Goal: Navigation & Orientation: Find specific page/section

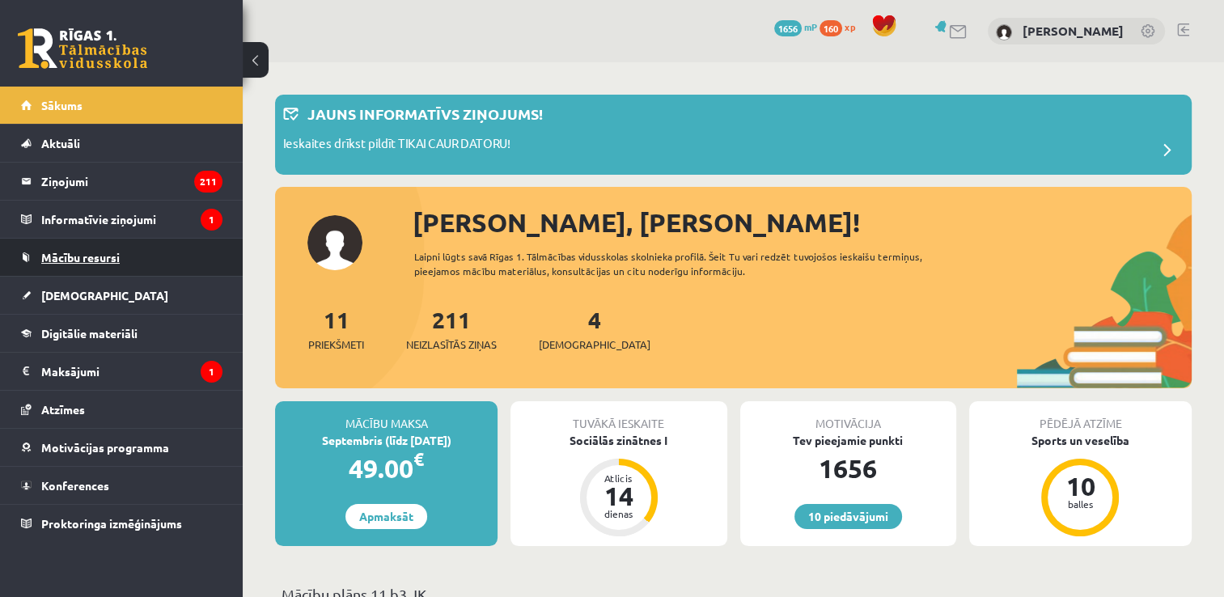
click at [173, 243] on link "Mācību resursi" at bounding box center [121, 257] width 201 height 37
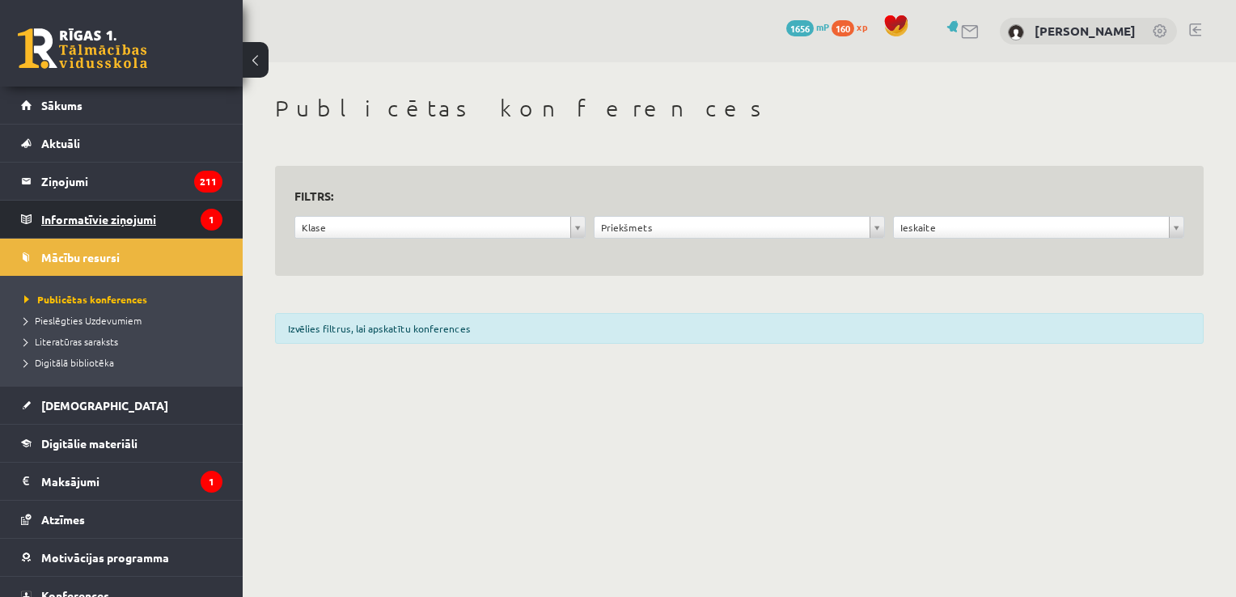
click at [159, 218] on legend "Informatīvie ziņojumi 1" at bounding box center [131, 219] width 181 height 37
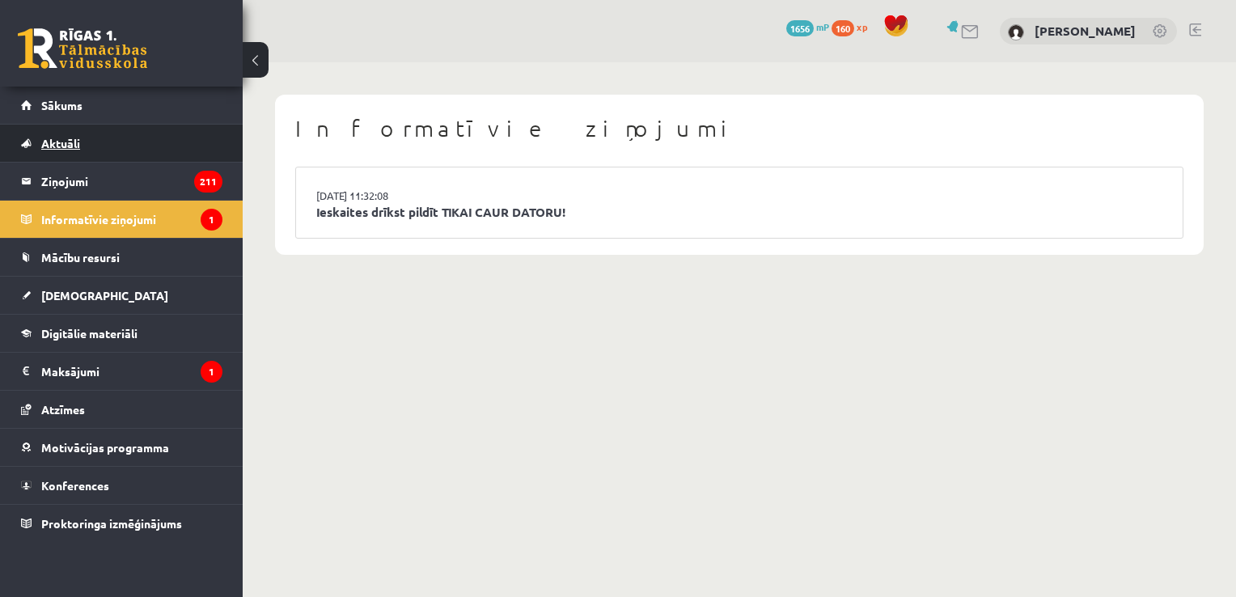
click at [141, 148] on link "Aktuāli" at bounding box center [121, 143] width 201 height 37
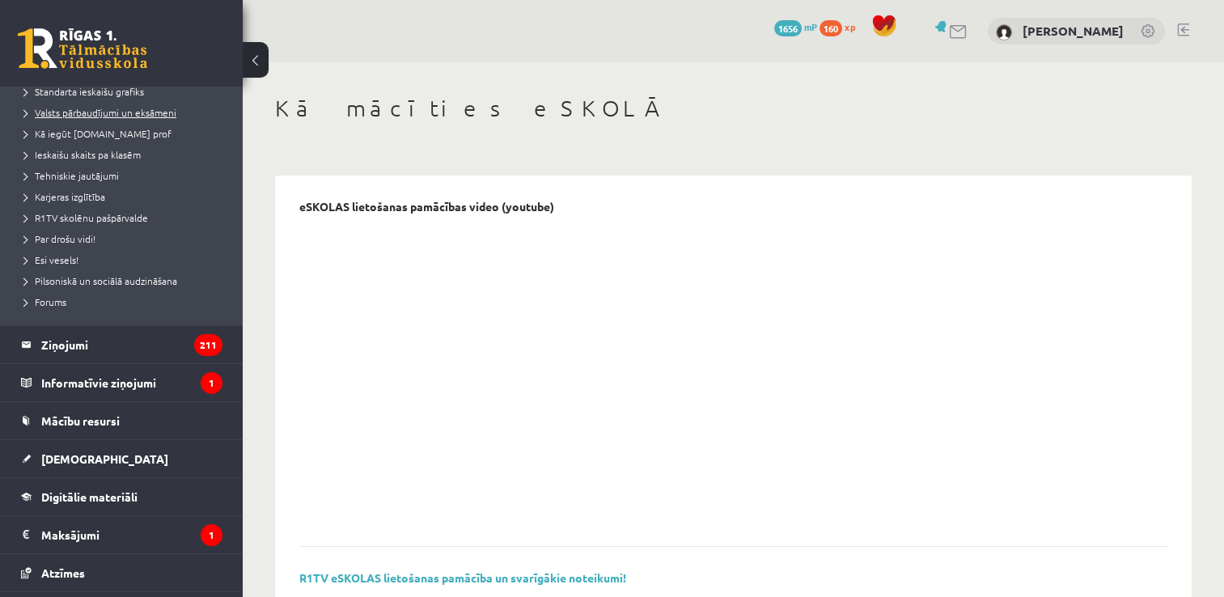
scroll to position [205, 0]
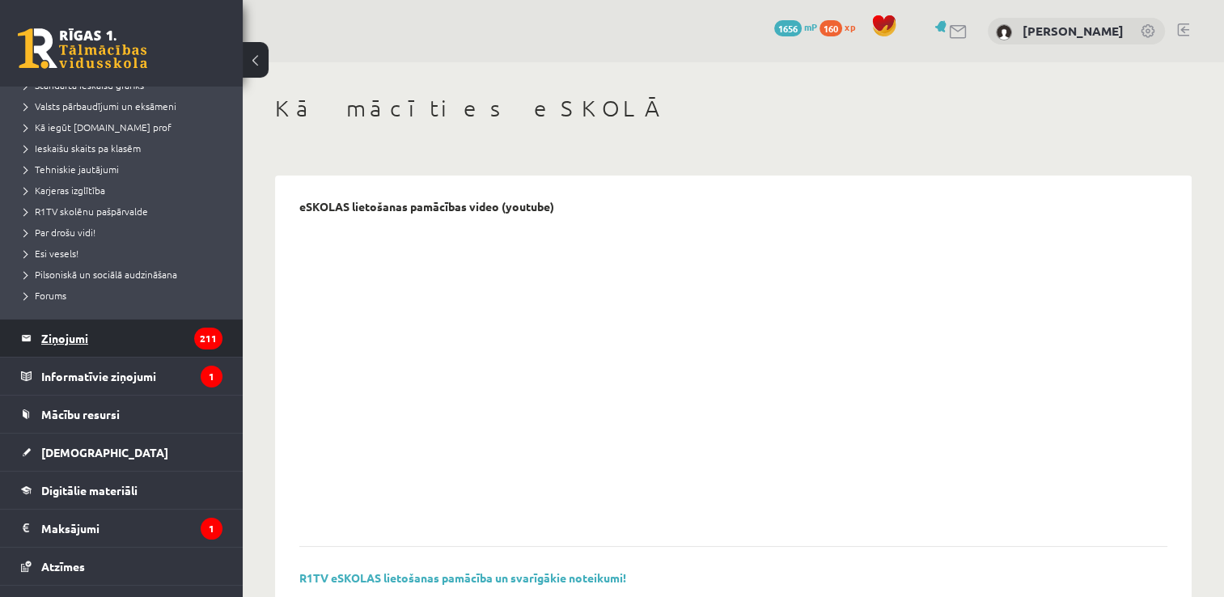
click at [142, 325] on legend "Ziņojumi 211" at bounding box center [131, 338] width 181 height 37
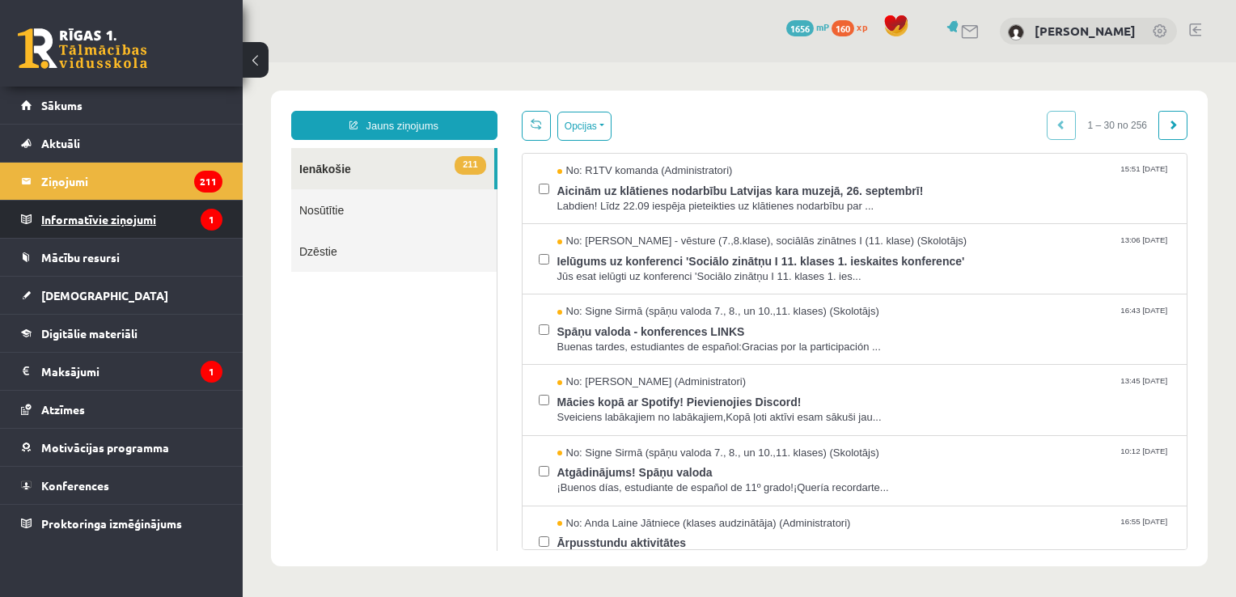
click at [95, 235] on legend "Informatīvie ziņojumi 1" at bounding box center [131, 219] width 181 height 37
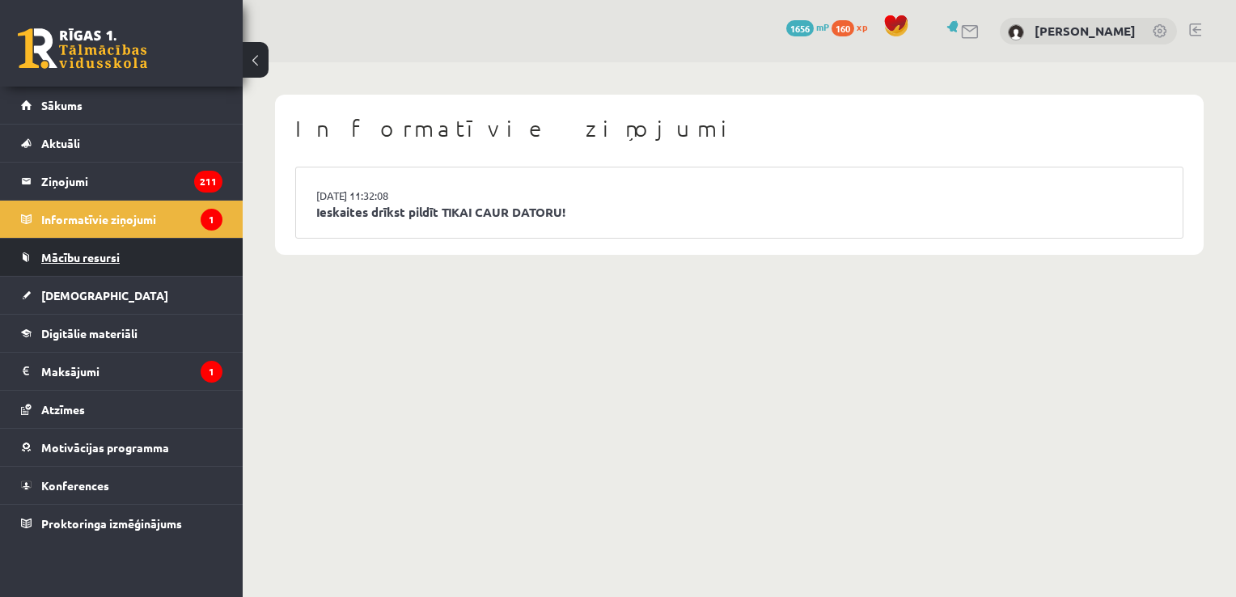
click at [85, 269] on link "Mācību resursi" at bounding box center [121, 257] width 201 height 37
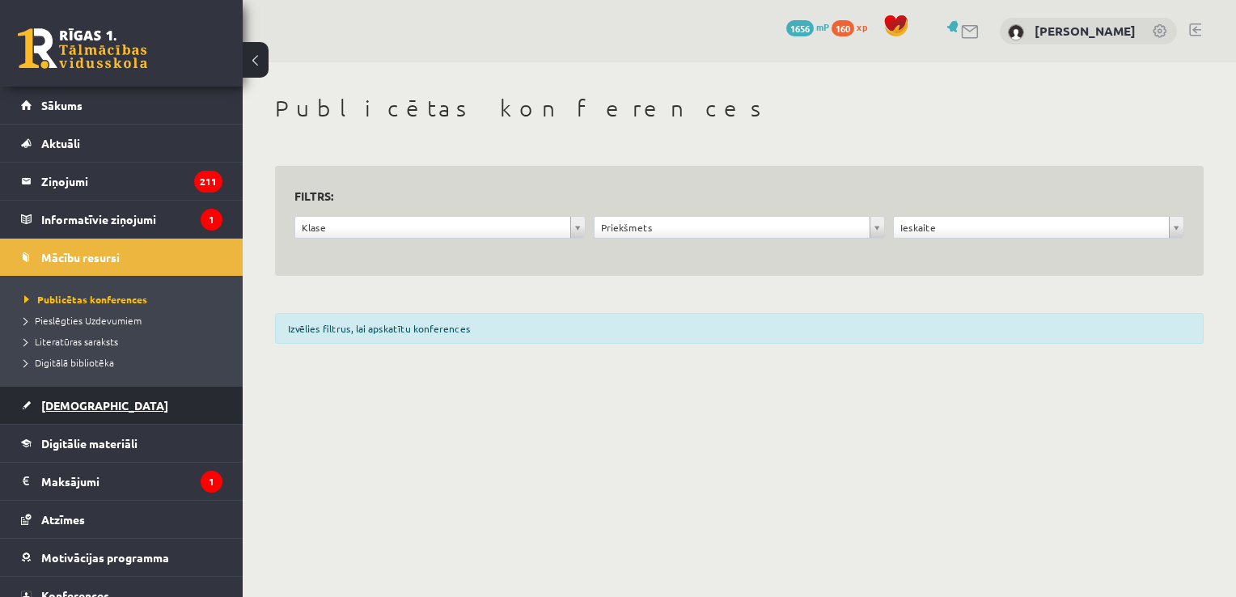
scroll to position [53, 0]
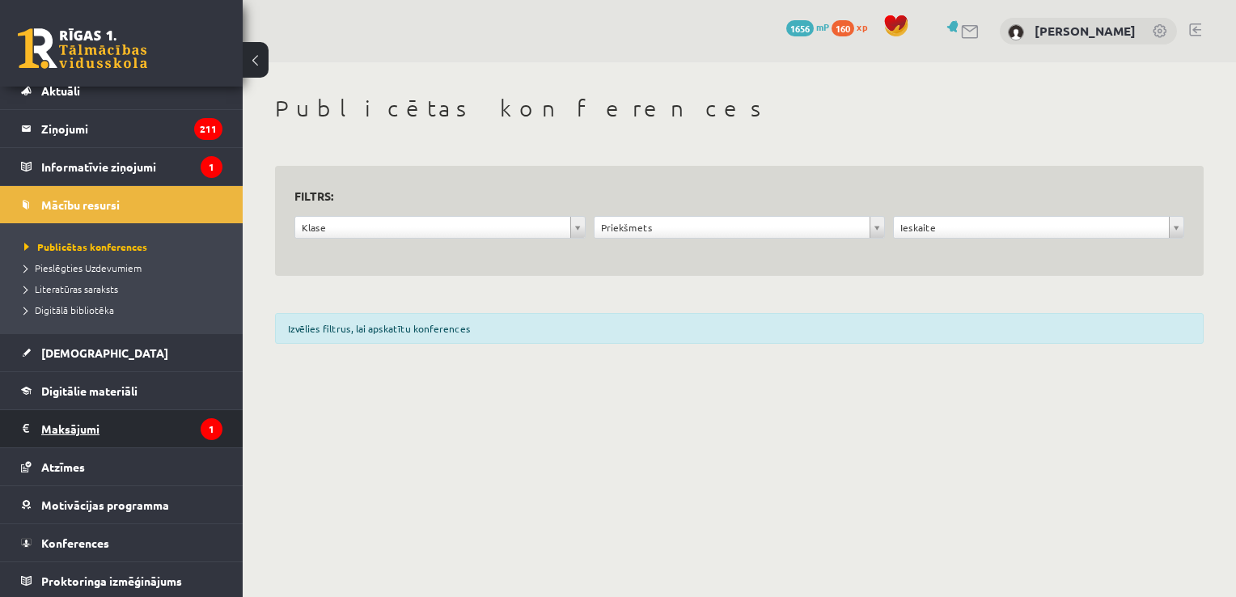
click at [127, 423] on legend "Maksājumi 1" at bounding box center [131, 428] width 181 height 37
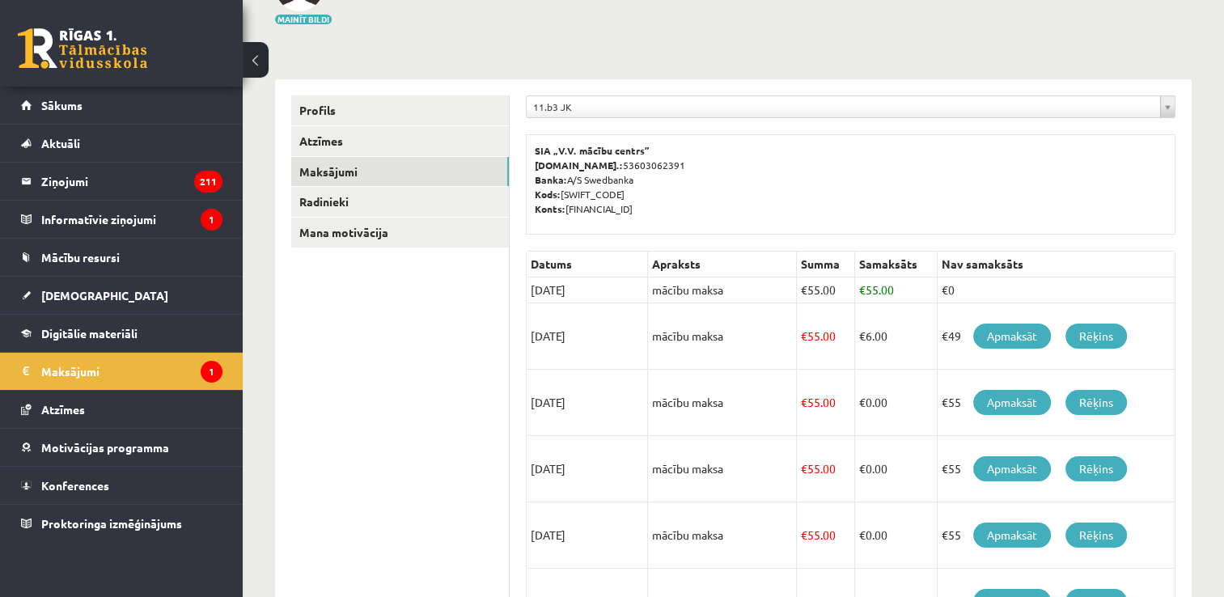
scroll to position [178, 0]
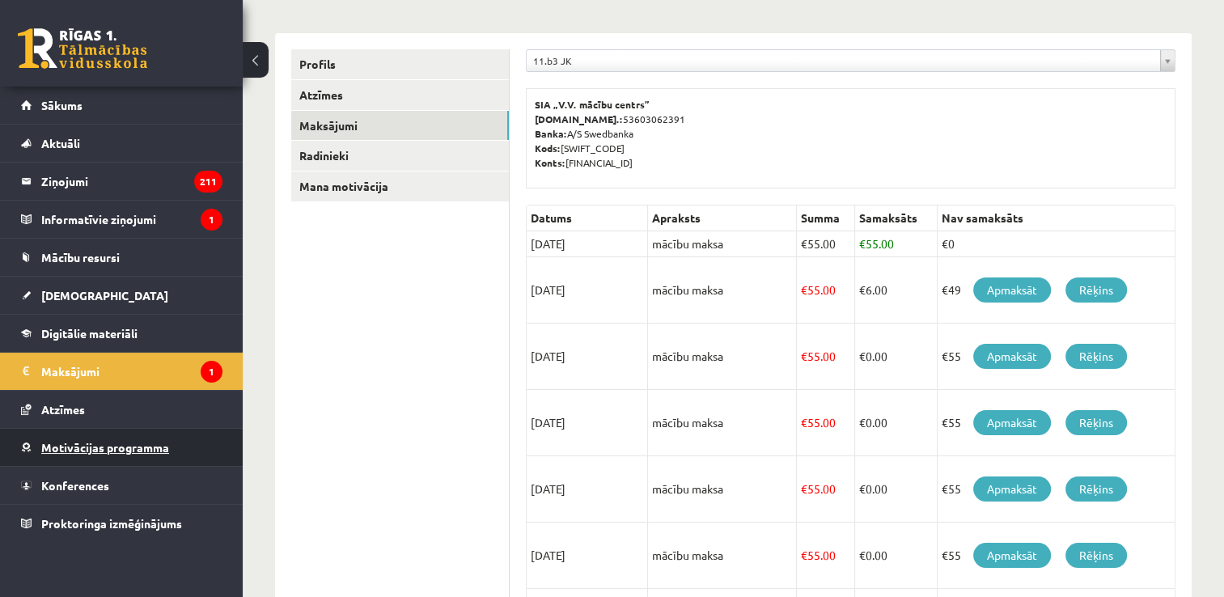
click at [149, 440] on span "Motivācijas programma" at bounding box center [105, 447] width 128 height 15
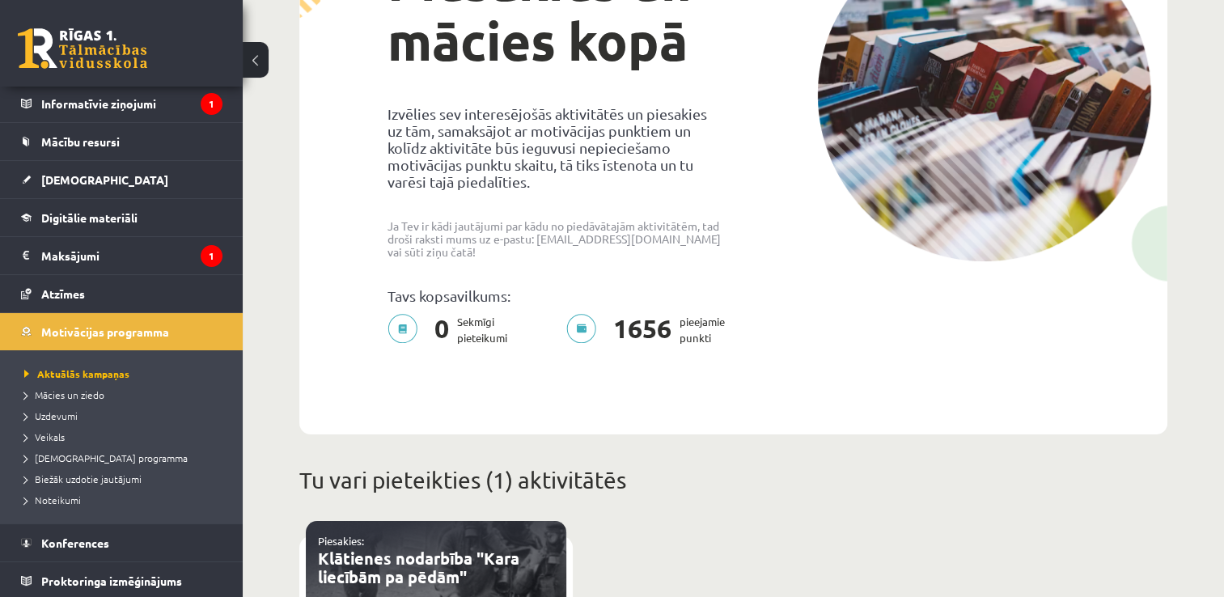
scroll to position [213, 0]
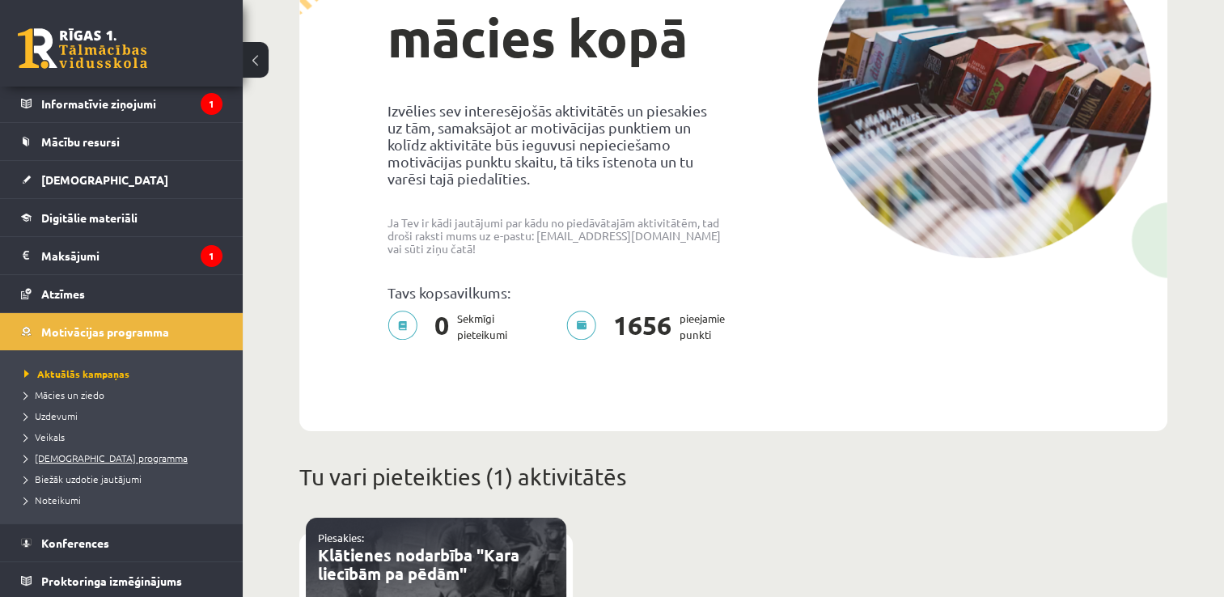
click at [108, 458] on span "[DEMOGRAPHIC_DATA] programma" at bounding box center [105, 457] width 163 height 13
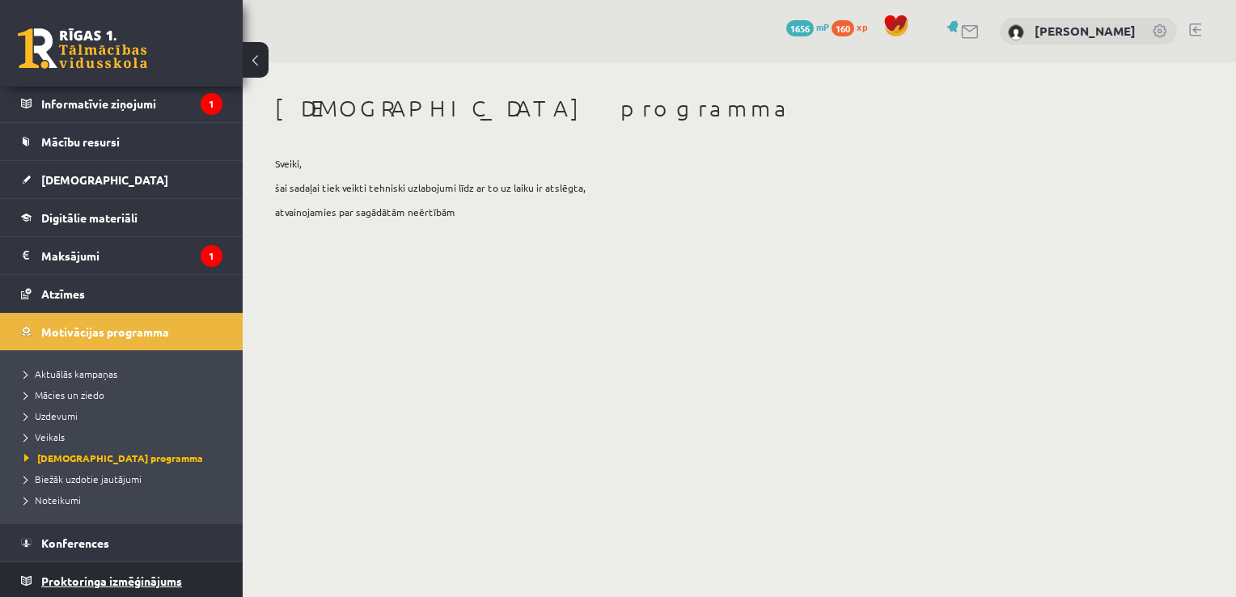
click at [184, 587] on link "Proktoringa izmēģinājums" at bounding box center [121, 580] width 201 height 37
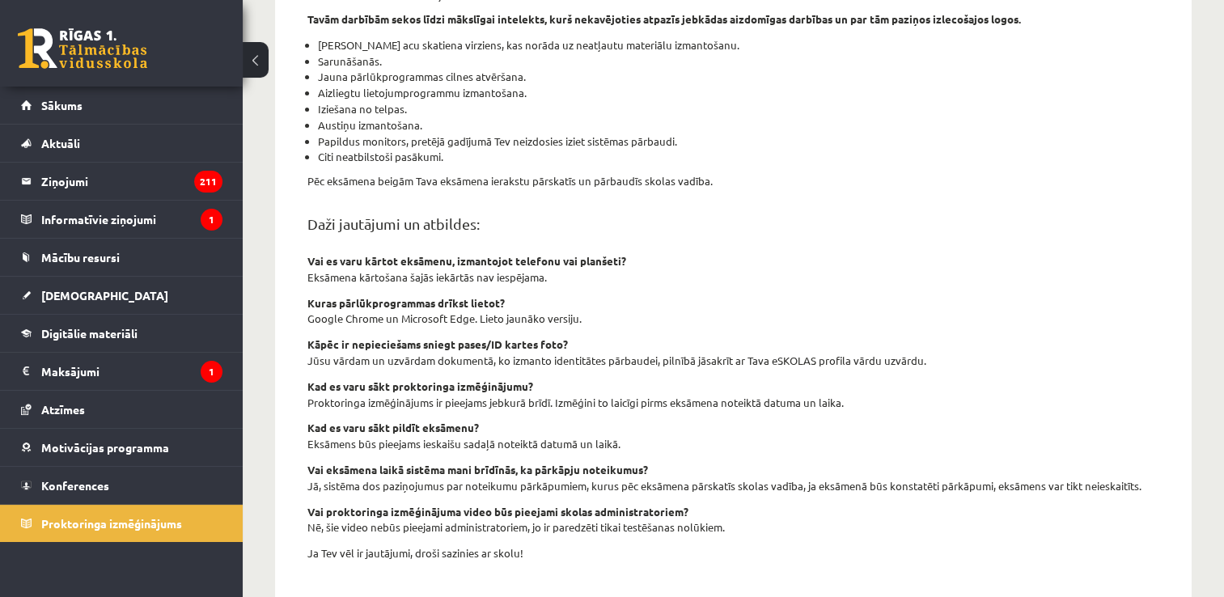
scroll to position [552, 0]
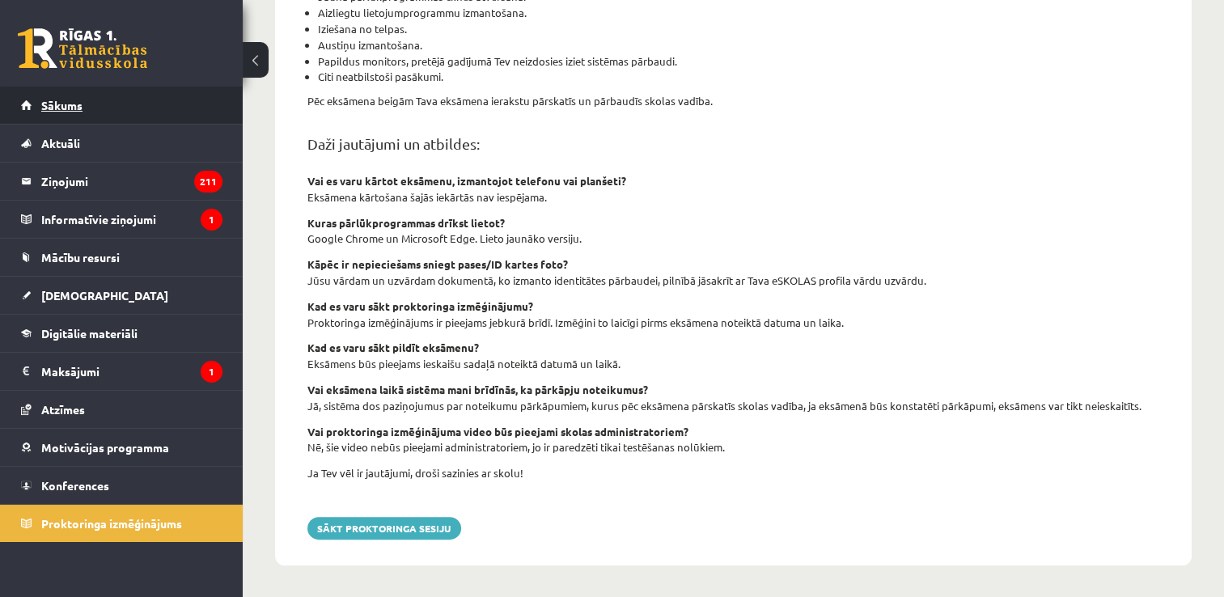
click at [150, 95] on link "Sākums" at bounding box center [121, 105] width 201 height 37
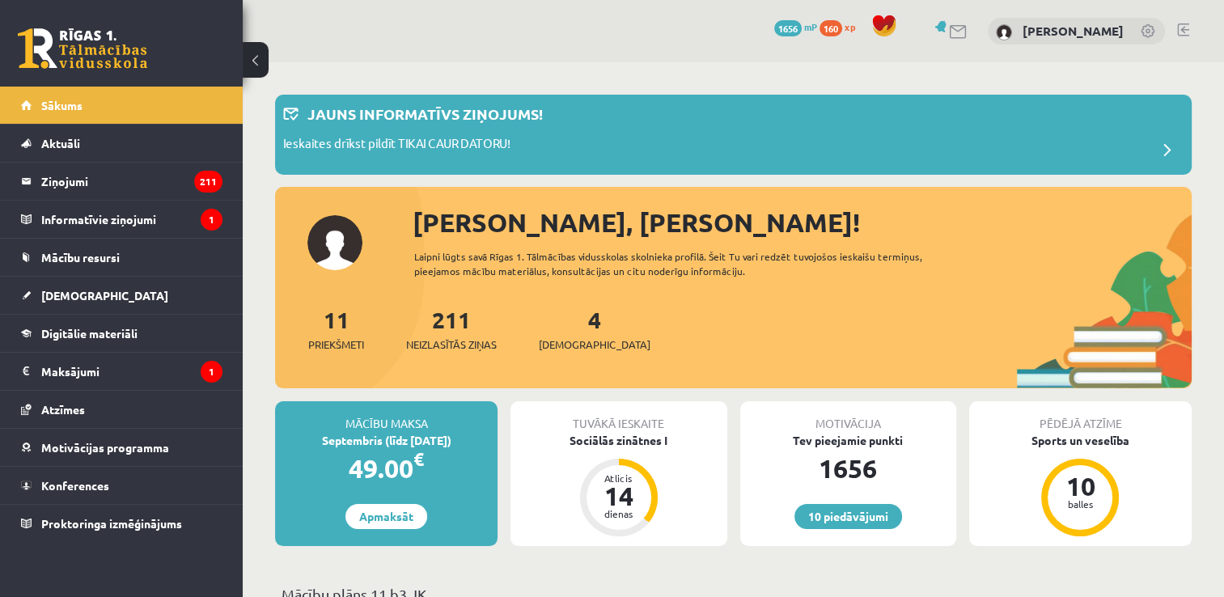
click at [722, 422] on div "Tuvākā ieskaite" at bounding box center [618, 416] width 216 height 31
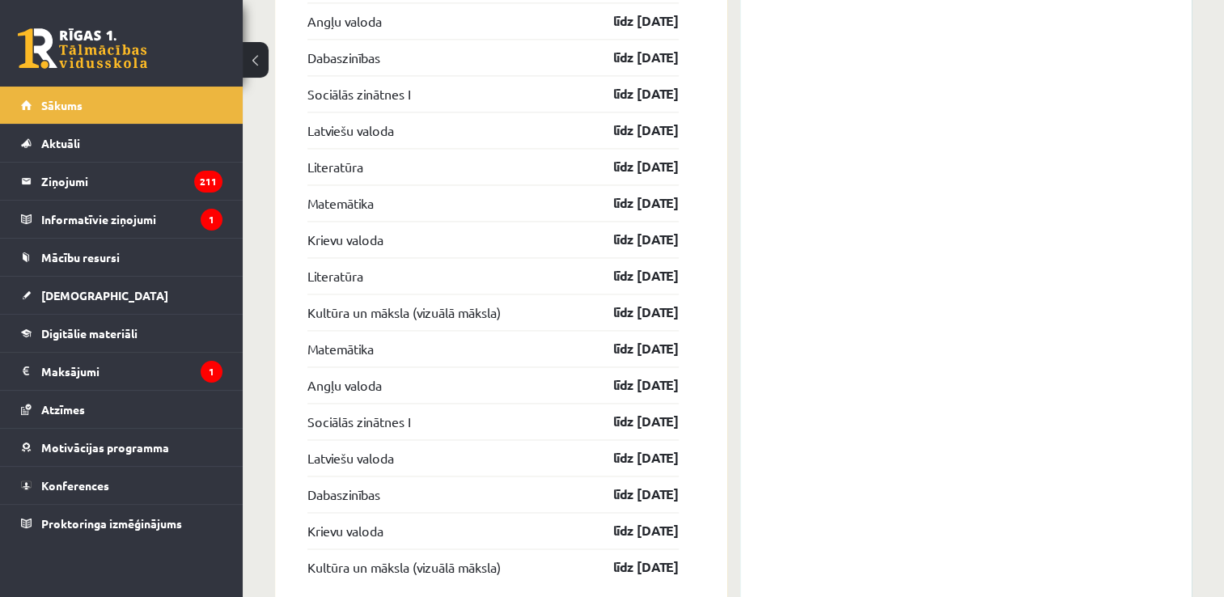
scroll to position [2403, 0]
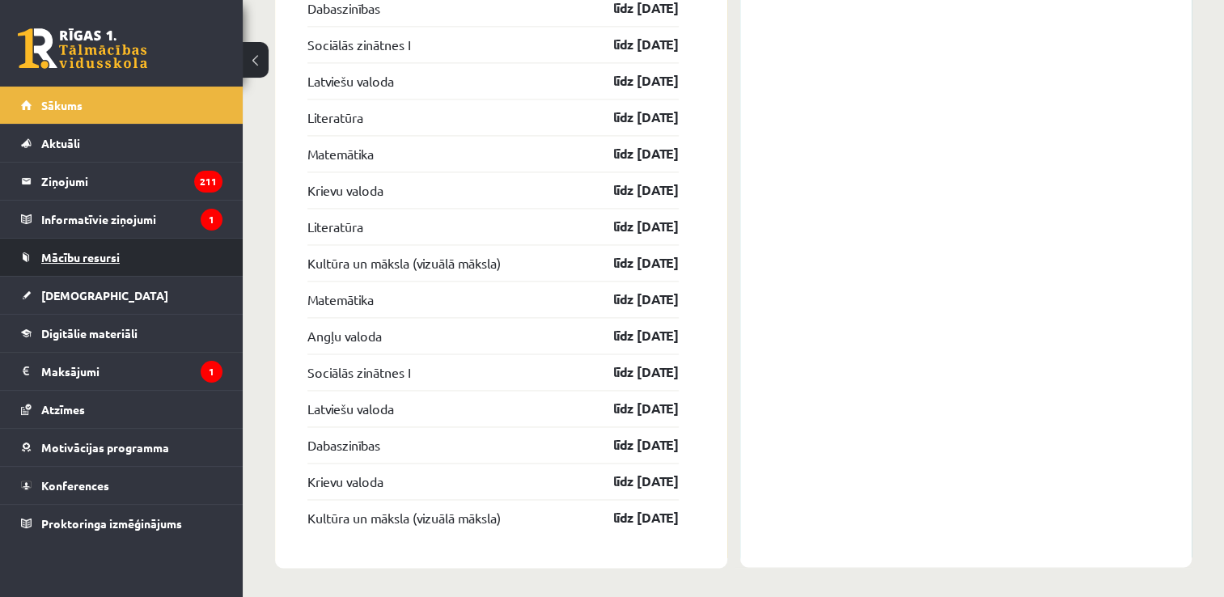
click at [145, 248] on link "Mācību resursi" at bounding box center [121, 257] width 201 height 37
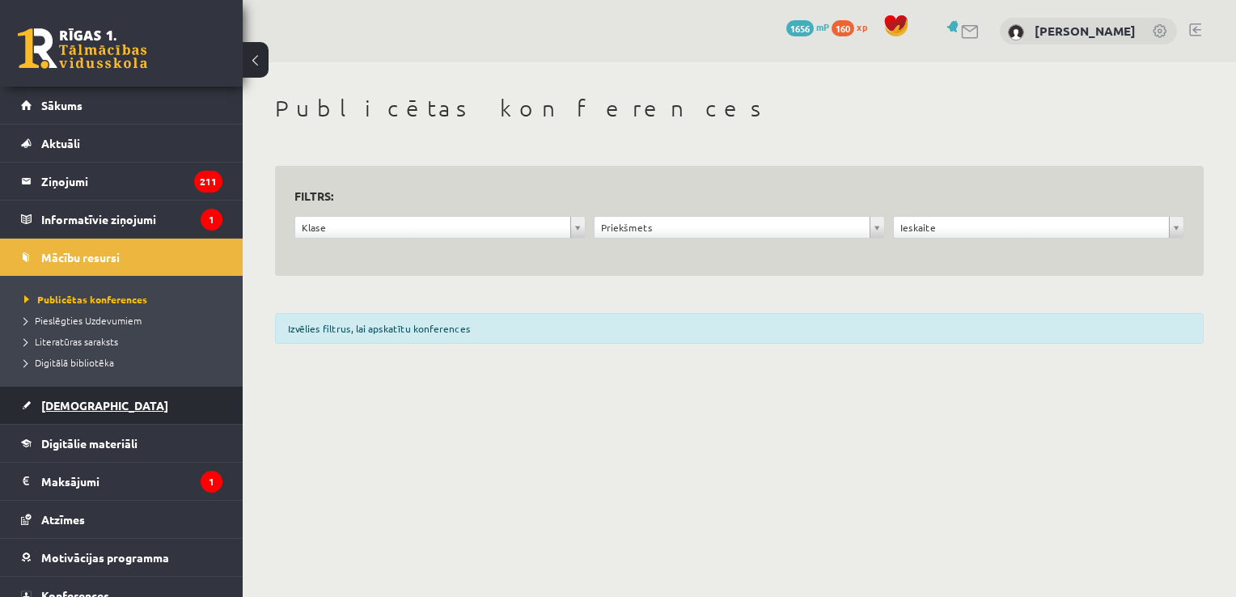
click at [110, 404] on link "[DEMOGRAPHIC_DATA]" at bounding box center [121, 405] width 201 height 37
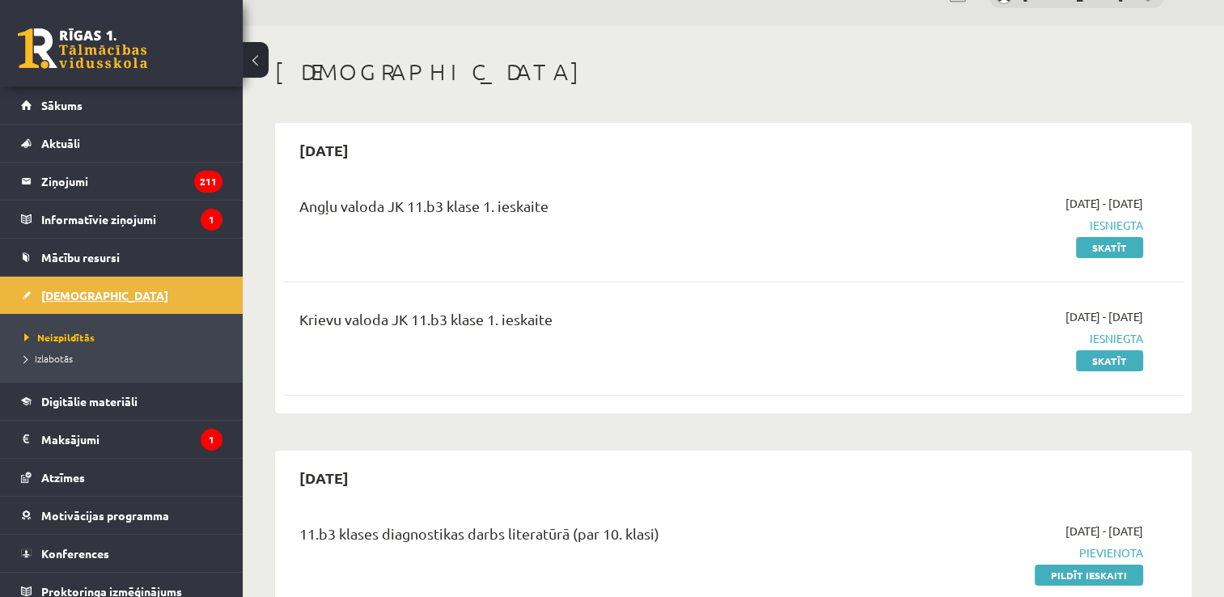
scroll to position [38, 0]
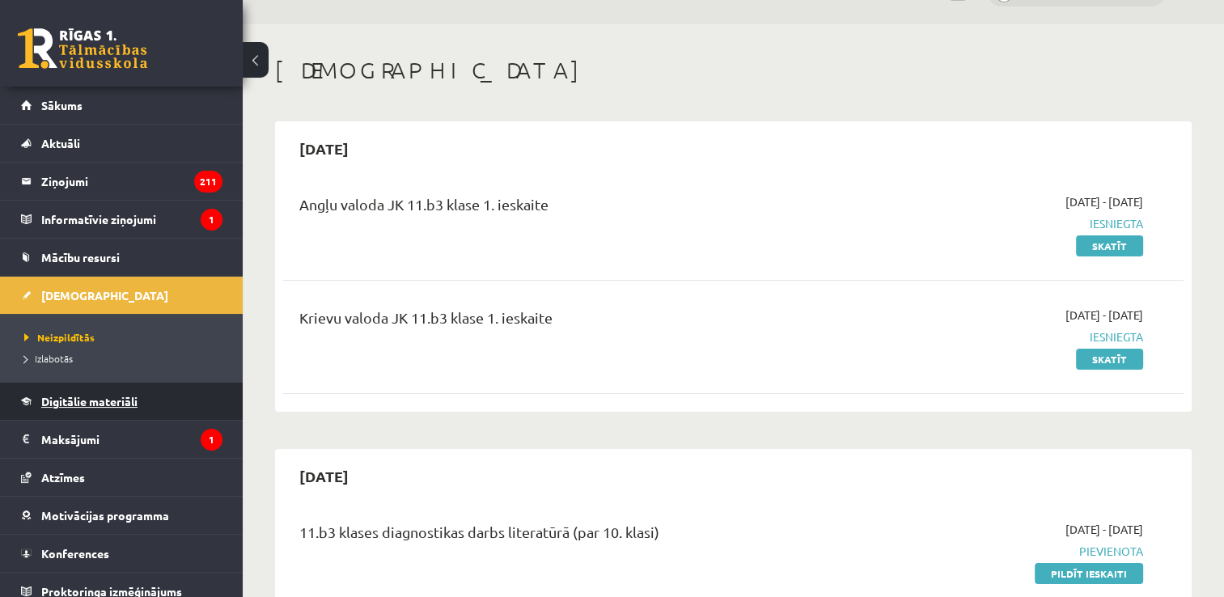
click at [117, 407] on link "Digitālie materiāli" at bounding box center [121, 401] width 201 height 37
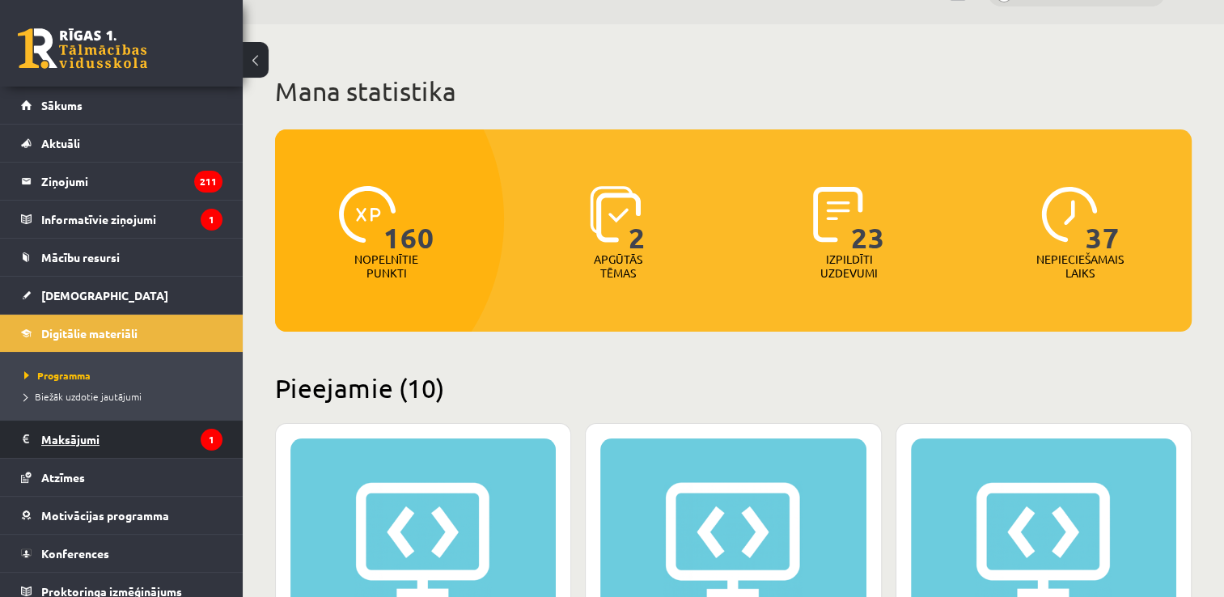
click at [97, 449] on legend "Maksājumi 1" at bounding box center [131, 439] width 181 height 37
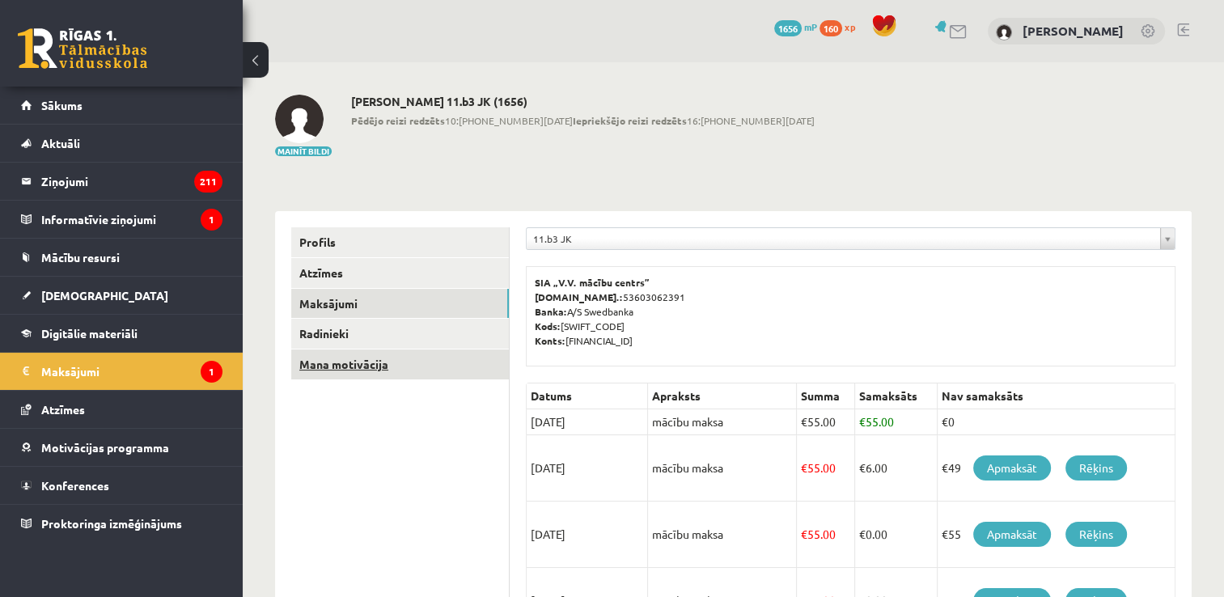
click at [343, 355] on link "Mana motivācija" at bounding box center [400, 364] width 218 height 30
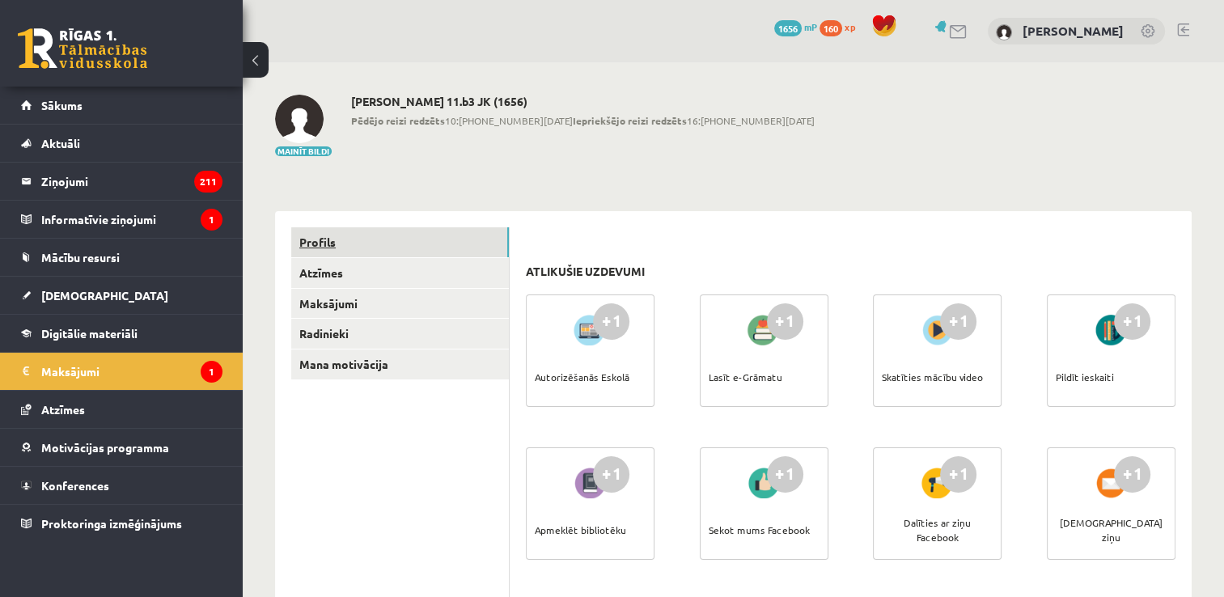
click at [337, 249] on link "Profils" at bounding box center [400, 242] width 218 height 30
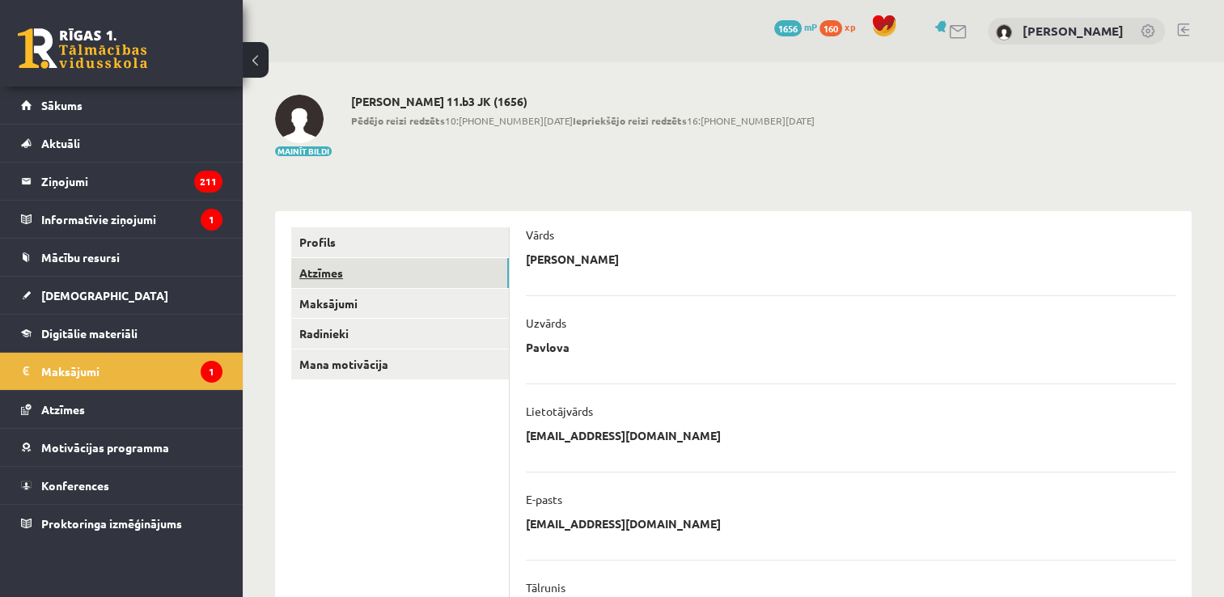
click at [340, 276] on link "Atzīmes" at bounding box center [400, 273] width 218 height 30
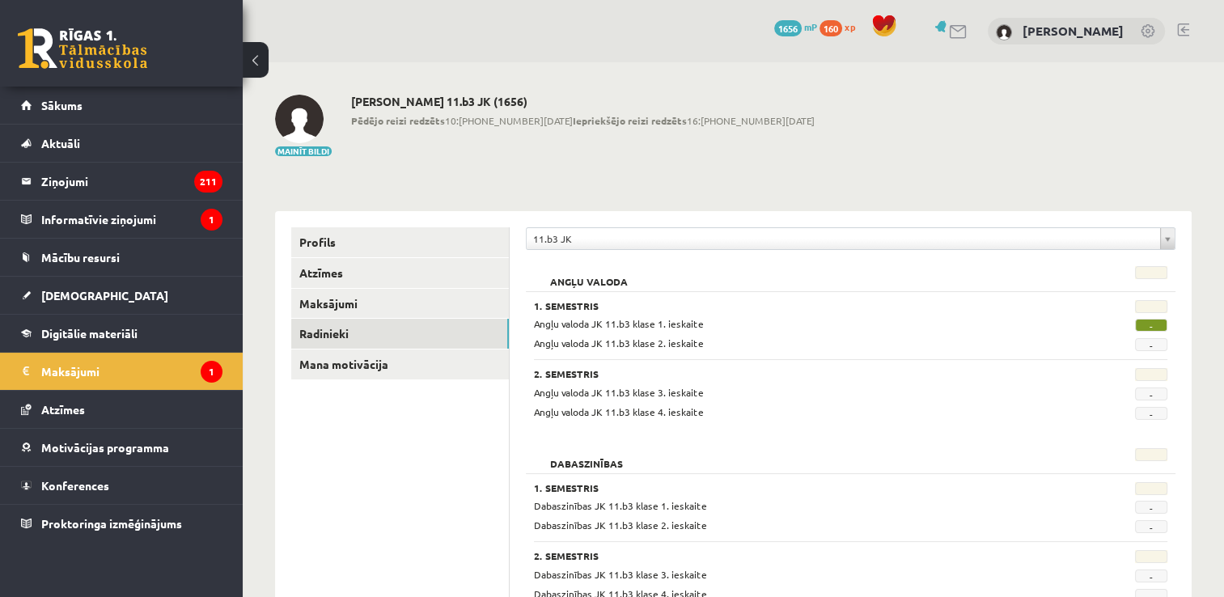
click at [340, 335] on link "Radinieki" at bounding box center [400, 334] width 218 height 30
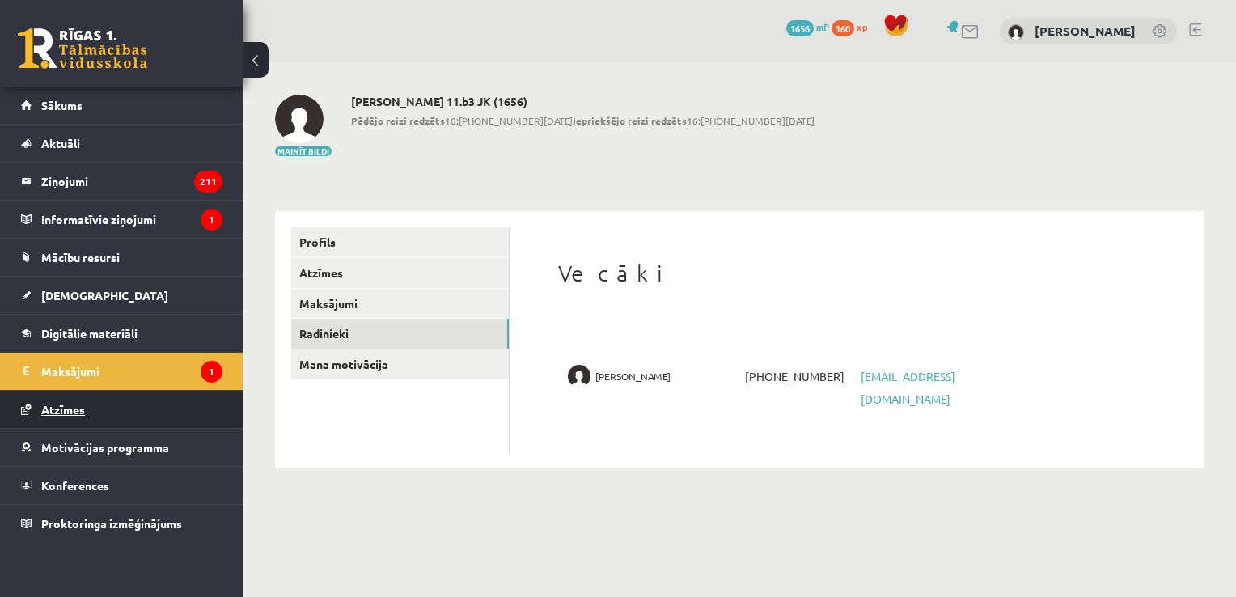
click at [136, 404] on link "Atzīmes" at bounding box center [121, 409] width 201 height 37
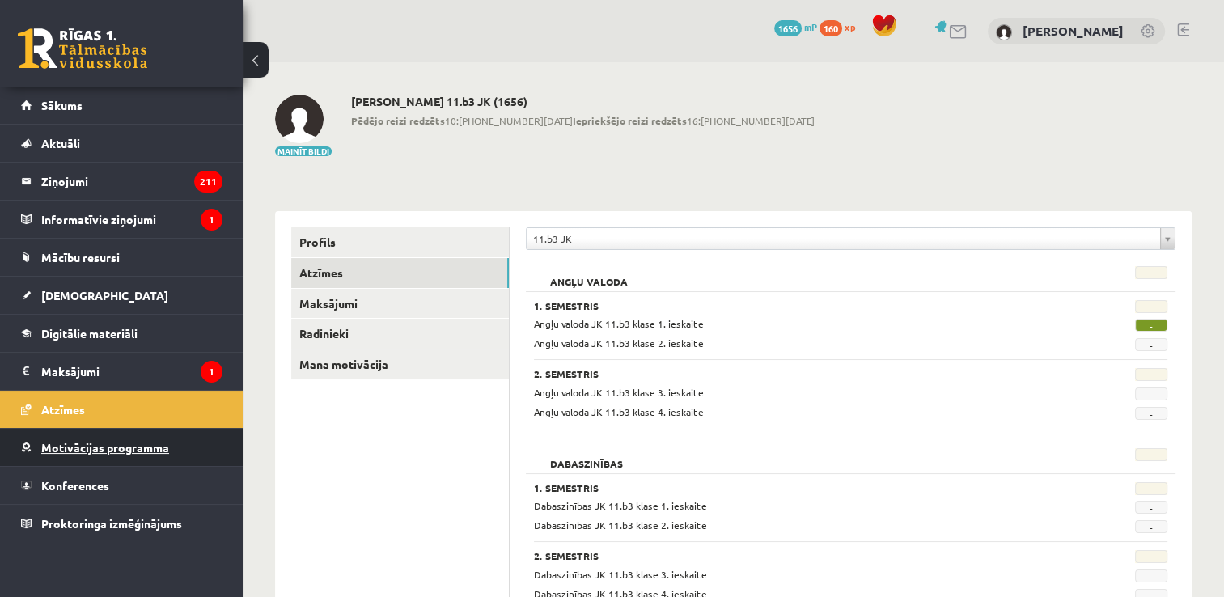
click at [120, 445] on span "Motivācijas programma" at bounding box center [105, 447] width 128 height 15
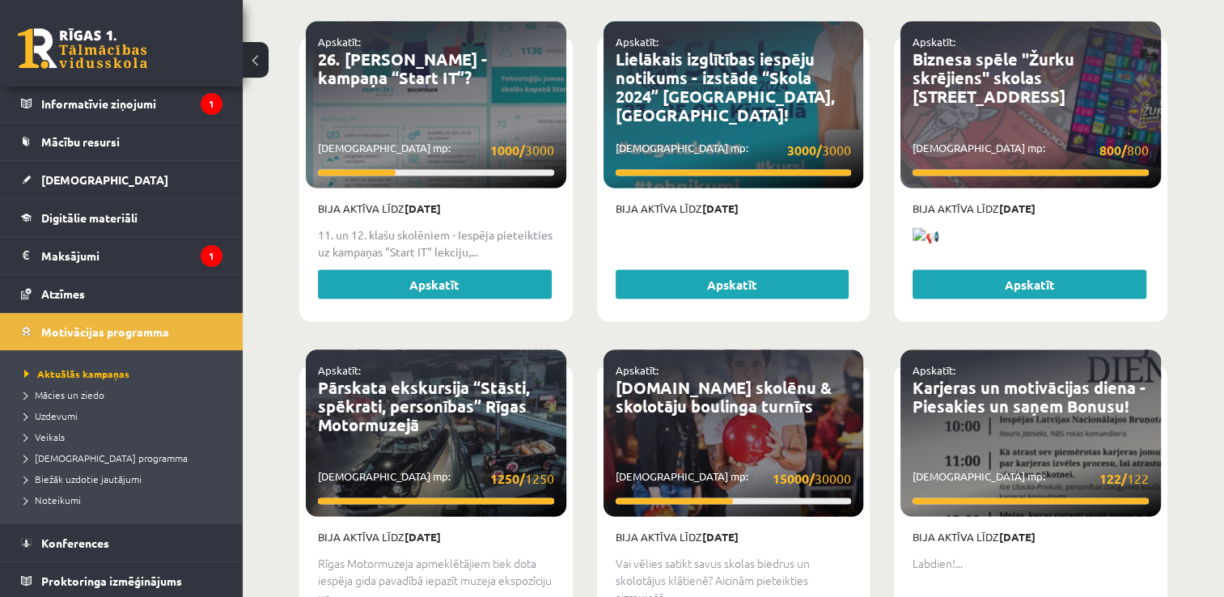
scroll to position [3624, 0]
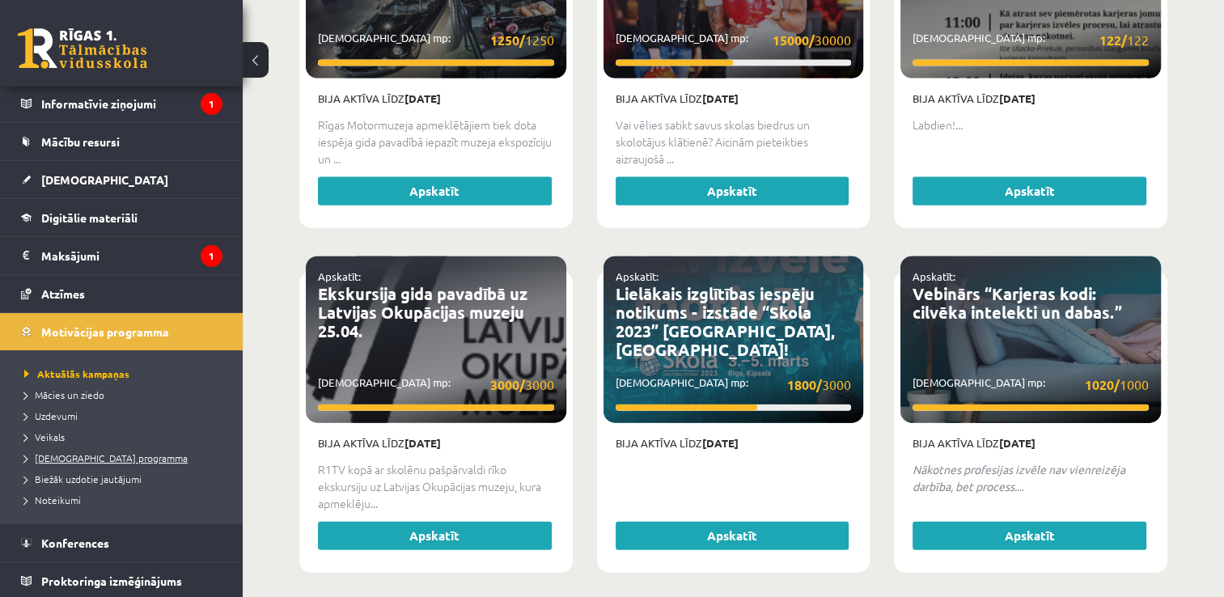
click at [95, 455] on span "[DEMOGRAPHIC_DATA] programma" at bounding box center [105, 457] width 163 height 13
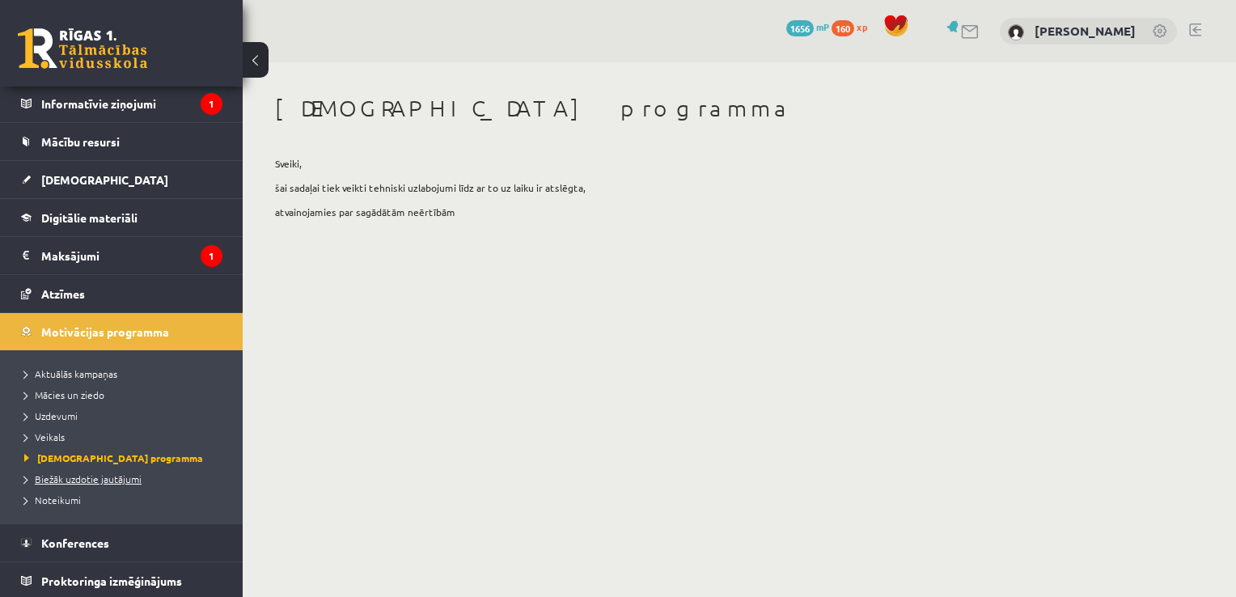
click at [104, 476] on span "Biežāk uzdotie jautājumi" at bounding box center [82, 478] width 117 height 13
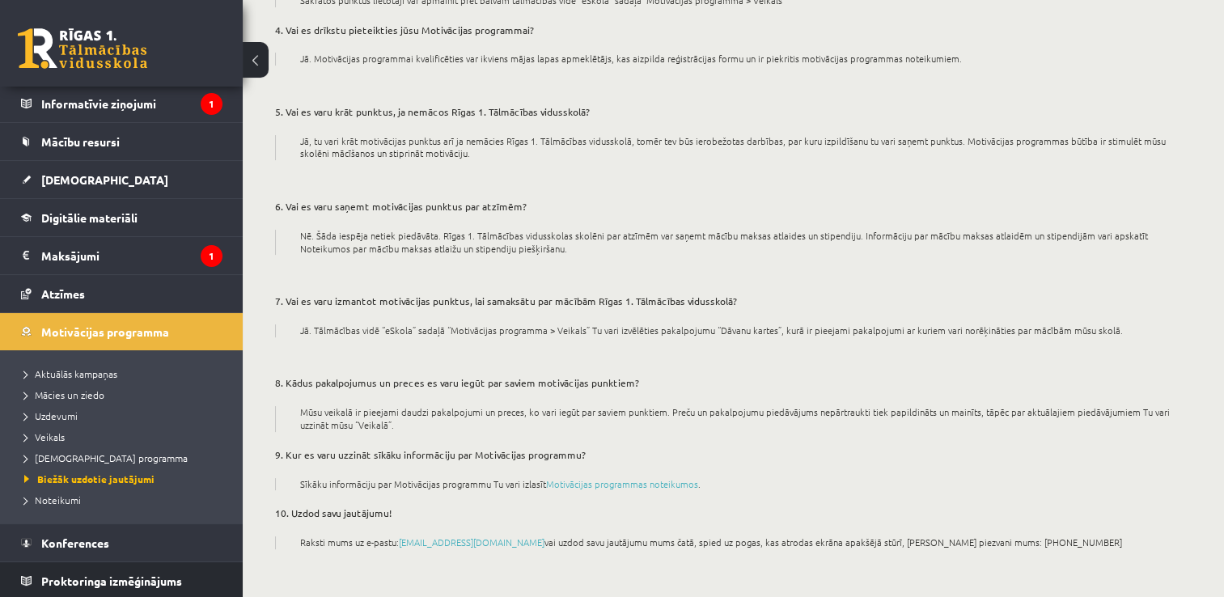
scroll to position [116, 0]
click at [99, 592] on link "Proktoringa izmēģinājums" at bounding box center [121, 579] width 201 height 37
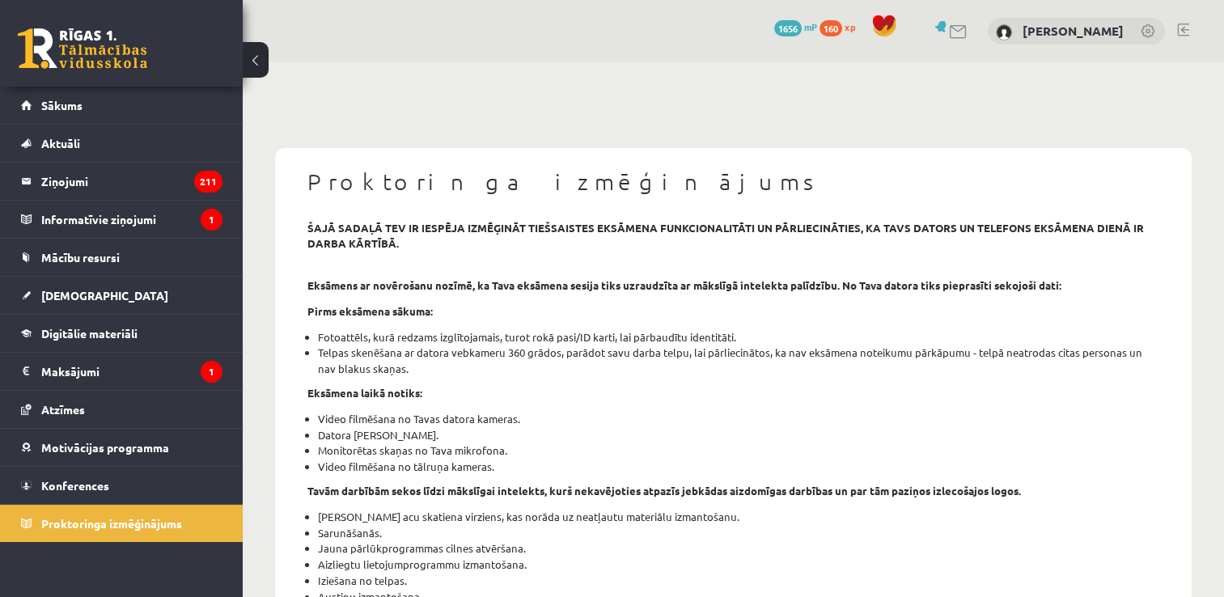
click at [1092, 23] on div "[PERSON_NAME]" at bounding box center [1076, 32] width 177 height 28
click at [1098, 32] on link "[PERSON_NAME]" at bounding box center [1073, 31] width 101 height 16
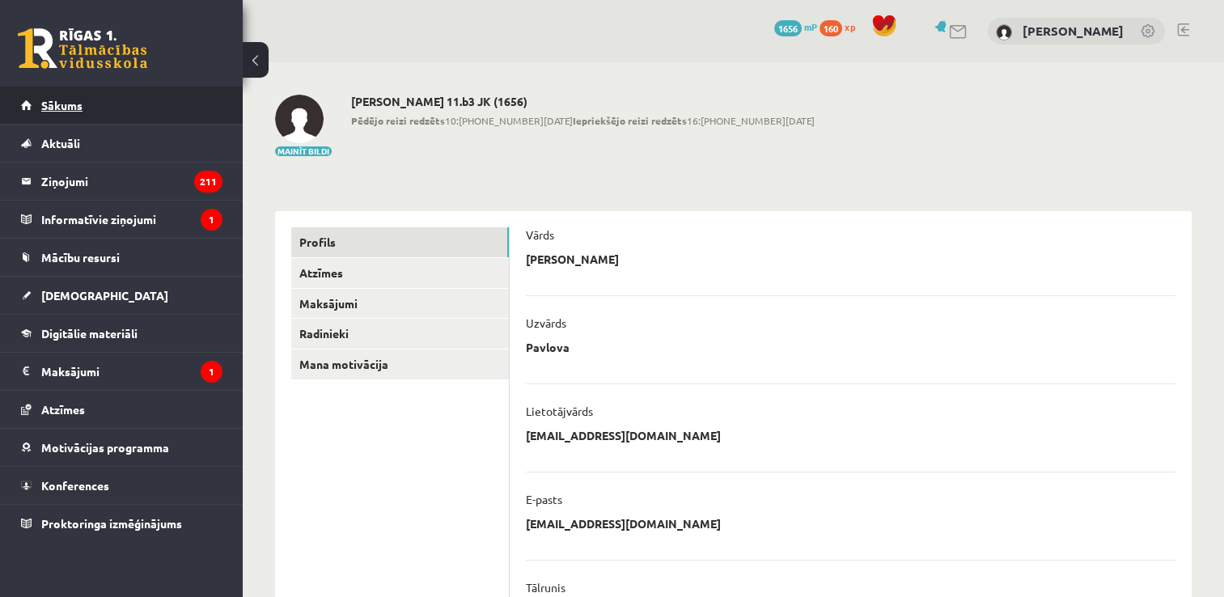
click at [83, 99] on link "Sākums" at bounding box center [121, 105] width 201 height 37
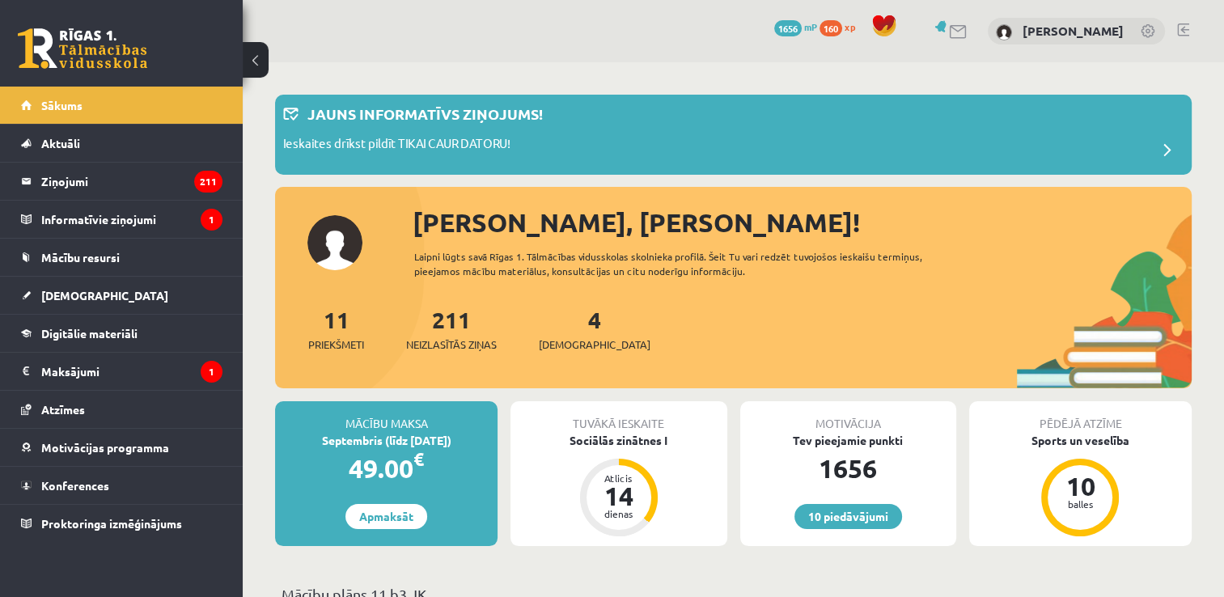
click at [46, 43] on link at bounding box center [82, 48] width 129 height 40
click at [98, 113] on link "Sākums" at bounding box center [121, 105] width 201 height 37
click at [561, 137] on div "Ieskaites drīkst pildīt TIKAI CAUR DATORU!" at bounding box center [733, 150] width 900 height 32
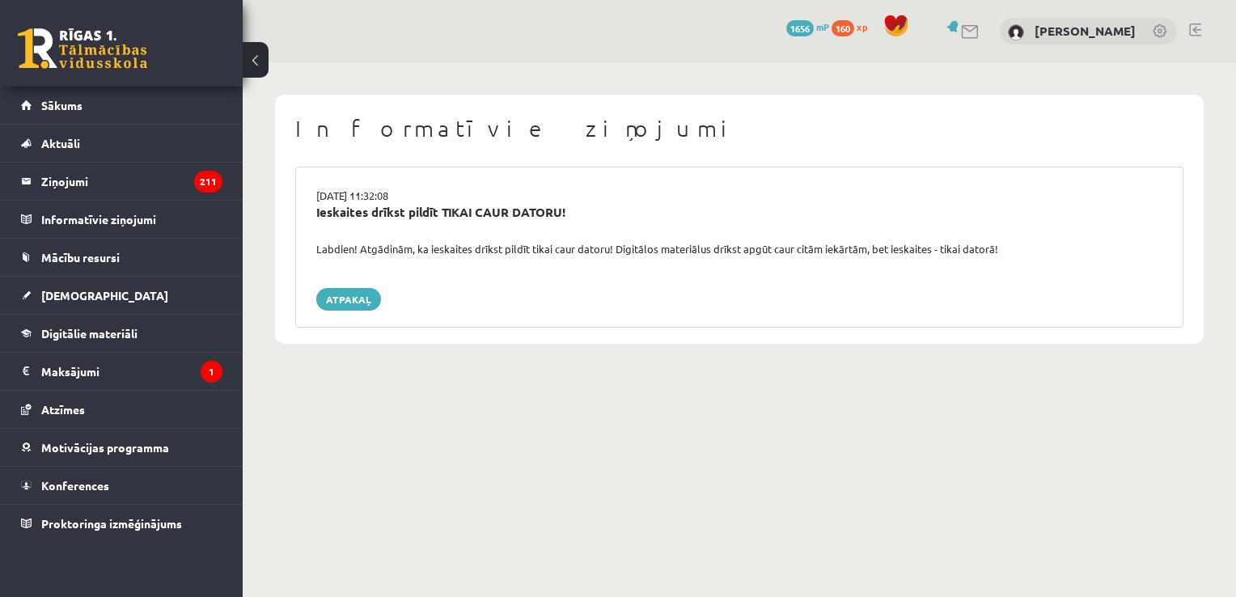
click at [269, 62] on div "Informatīvie ziņojumi [DATE] 11:32:08 Ieskaites drīkst pildīt TIKAI CAUR DATORU…" at bounding box center [739, 219] width 993 height 314
click at [140, 132] on link "Aktuāli" at bounding box center [121, 143] width 201 height 37
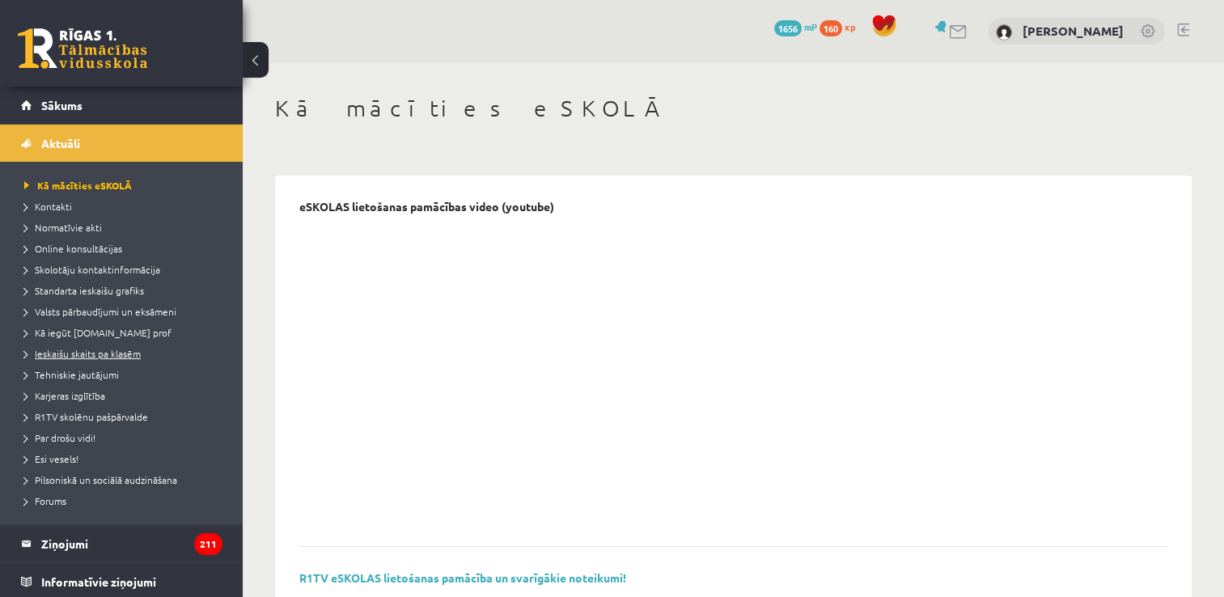
click at [45, 351] on span "Ieskaišu skaits pa klasēm" at bounding box center [82, 353] width 116 height 13
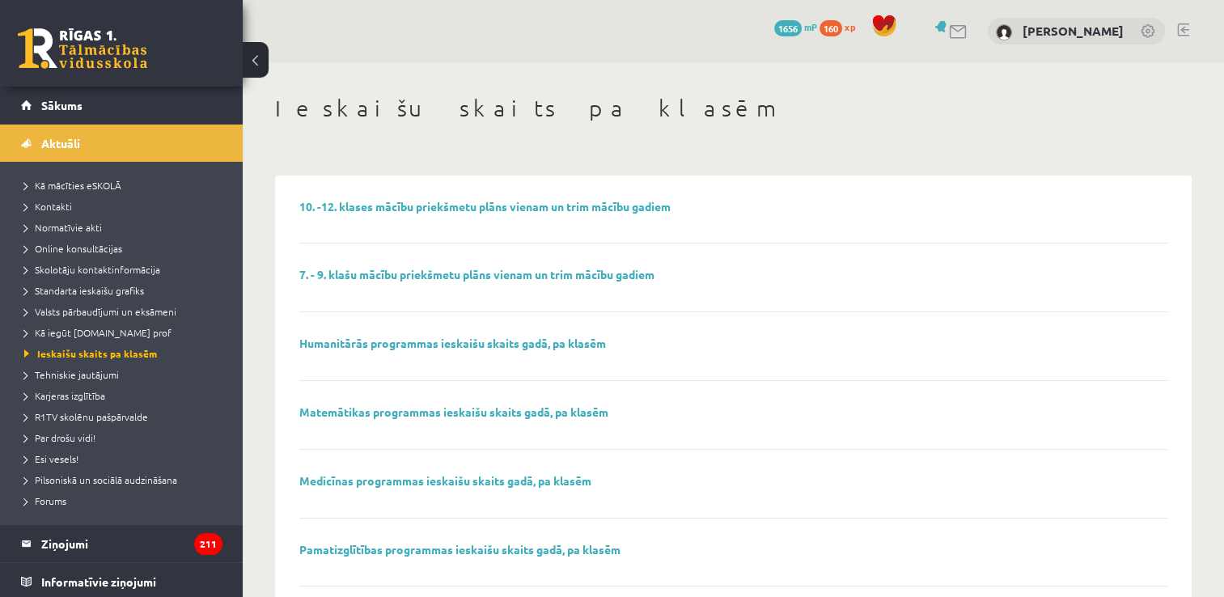
scroll to position [123, 0]
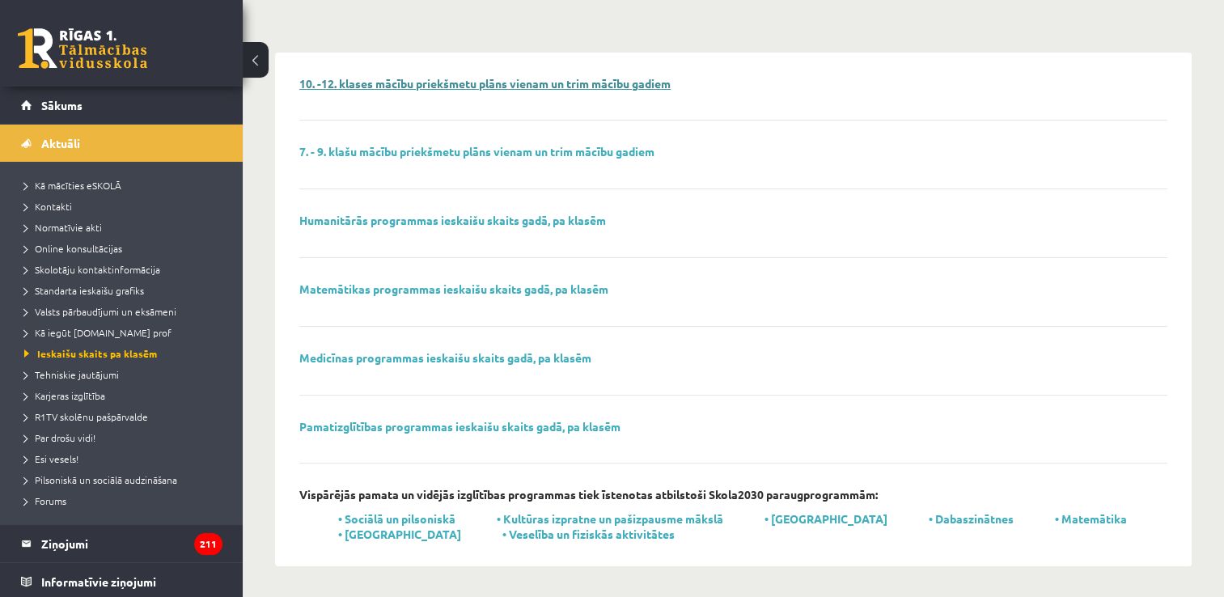
click at [603, 88] on link "10. -12. klases mācību priekšmetu plāns vienam un trim mācību gadiem" at bounding box center [484, 83] width 371 height 15
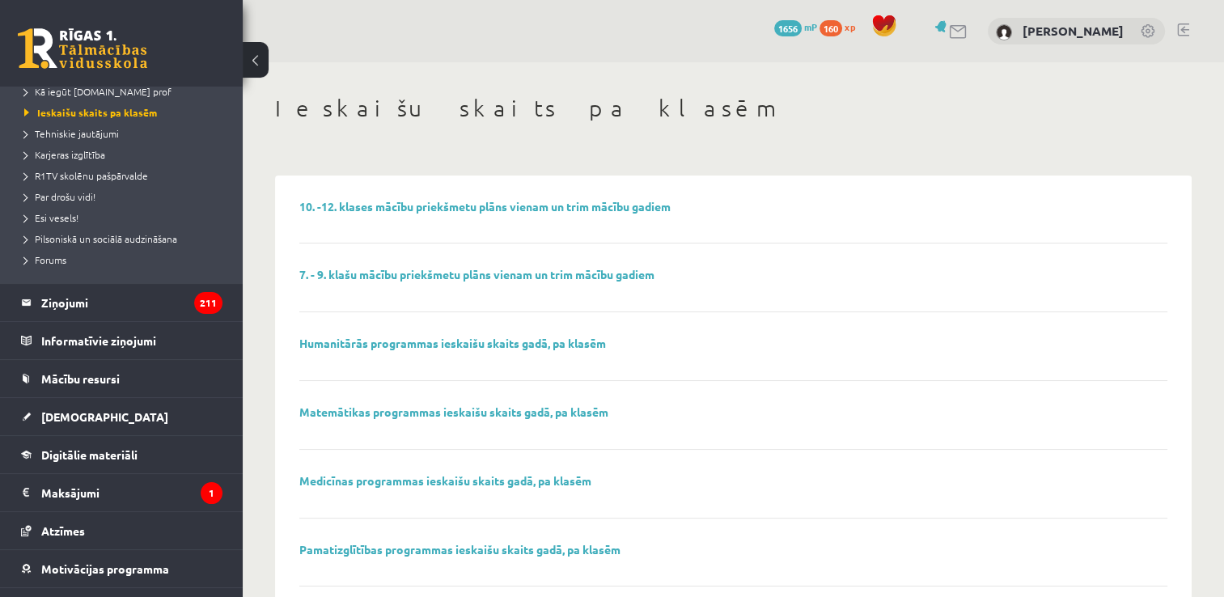
scroll to position [305, 0]
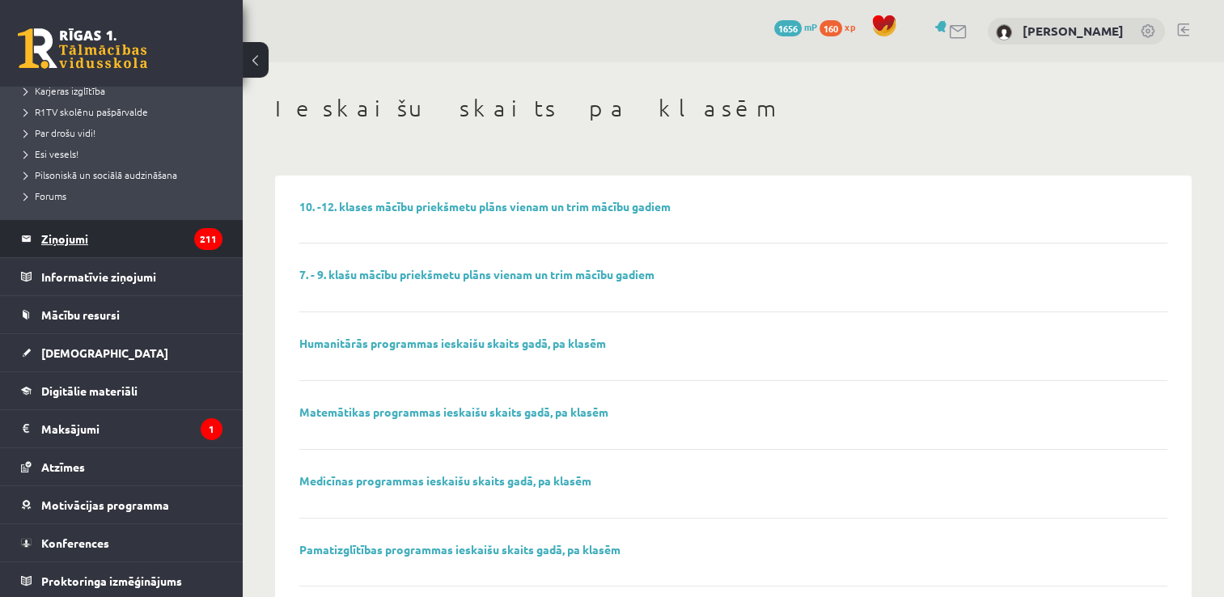
click at [108, 251] on legend "Ziņojumi 211" at bounding box center [131, 238] width 181 height 37
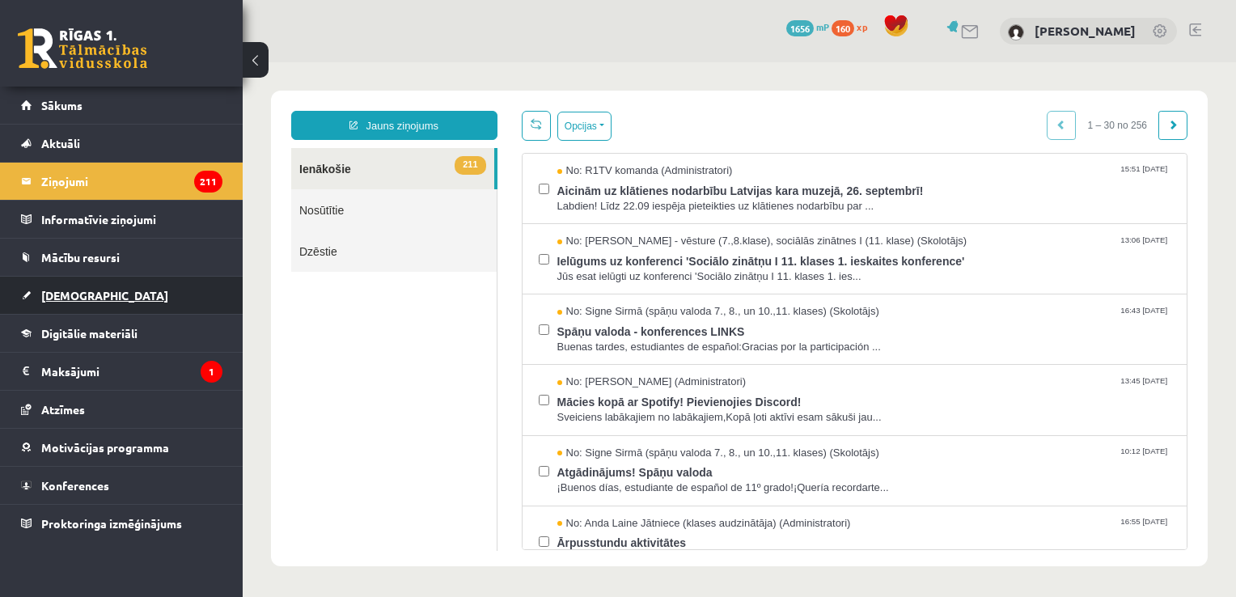
click at [105, 282] on link "[DEMOGRAPHIC_DATA]" at bounding box center [121, 295] width 201 height 37
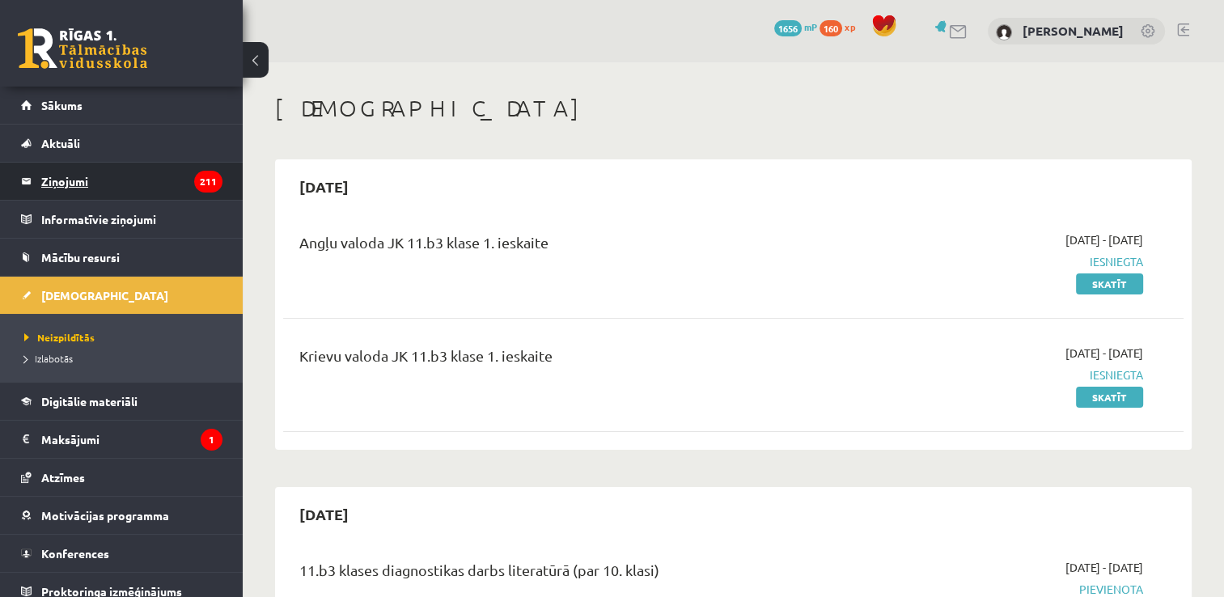
click at [66, 184] on legend "Ziņojumi 211" at bounding box center [131, 181] width 181 height 37
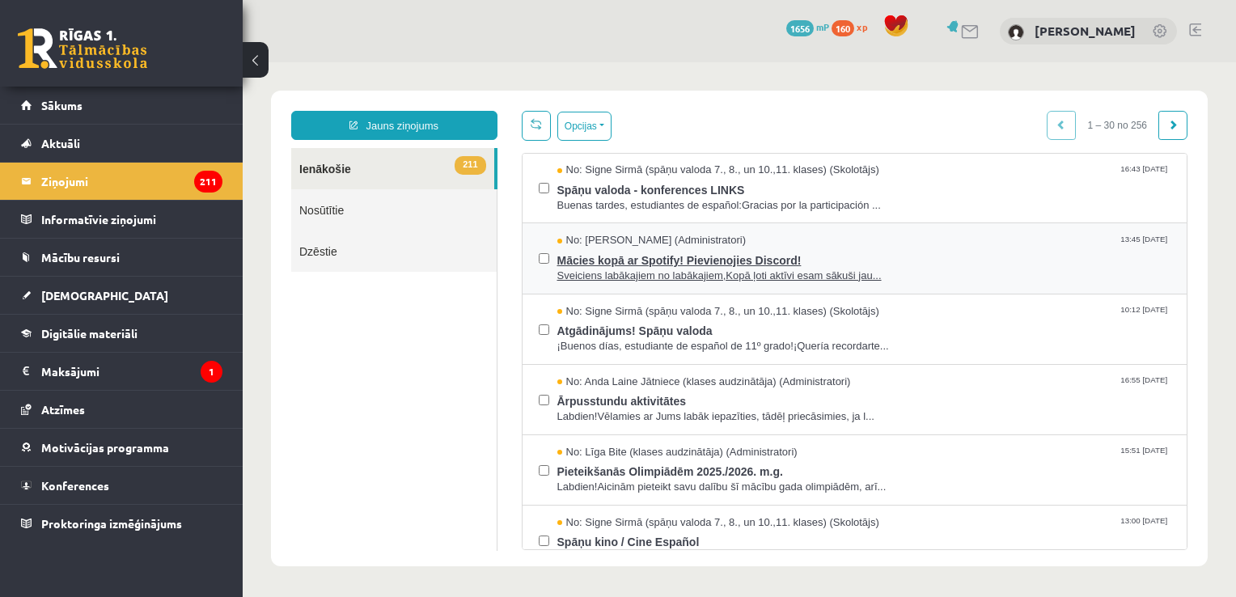
scroll to position [171, 0]
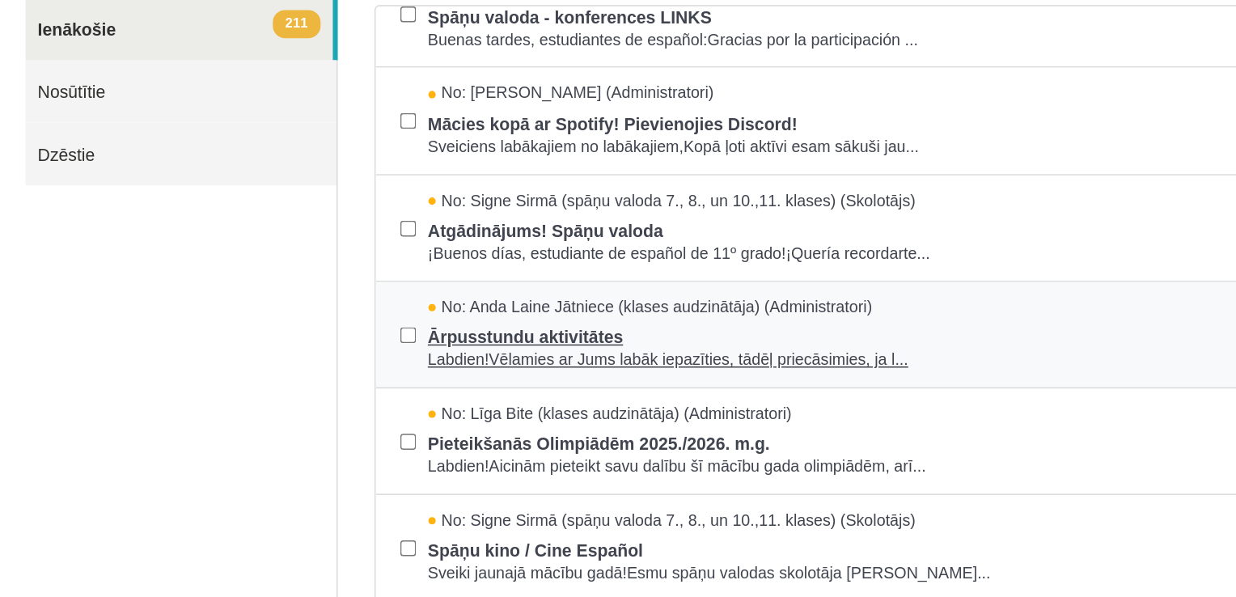
click at [491, 193] on span "Labdien!Vēlamies ar Jums labāk iepazīties, tādēļ priecāsimies, ja l..." at bounding box center [574, 193] width 614 height 15
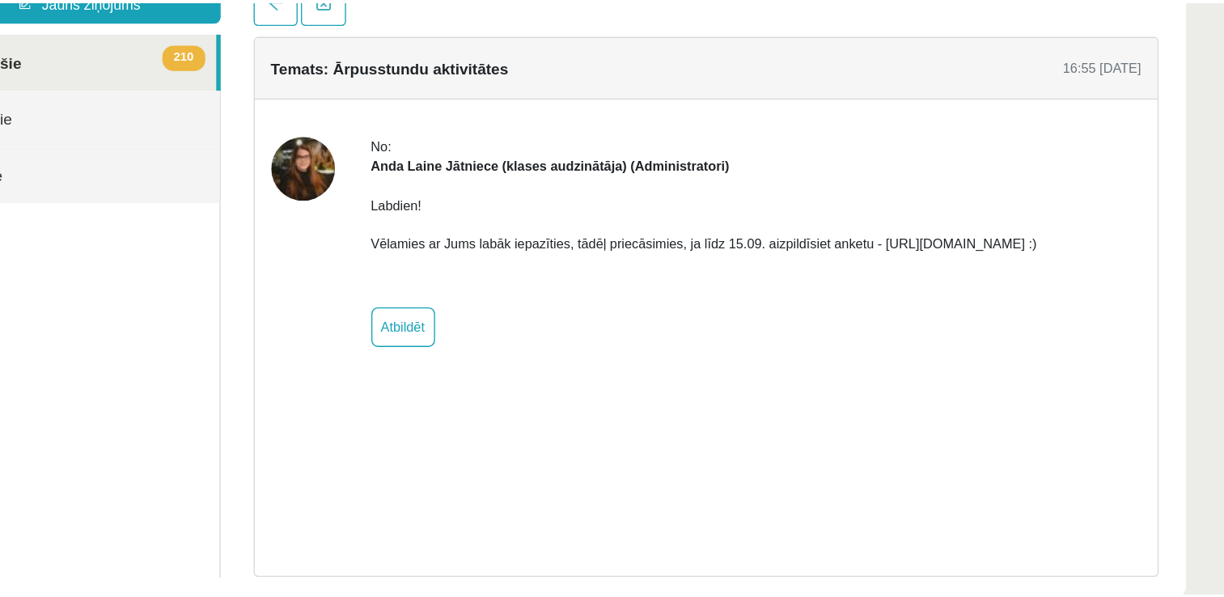
scroll to position [0, 0]
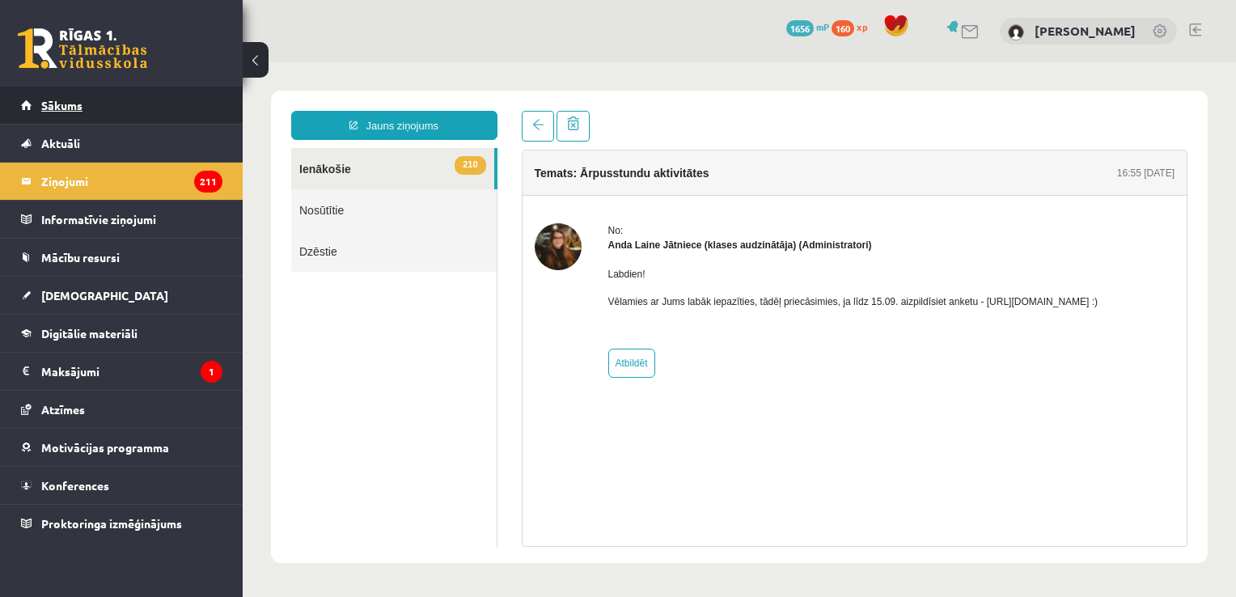
click at [135, 108] on link "Sākums" at bounding box center [121, 105] width 201 height 37
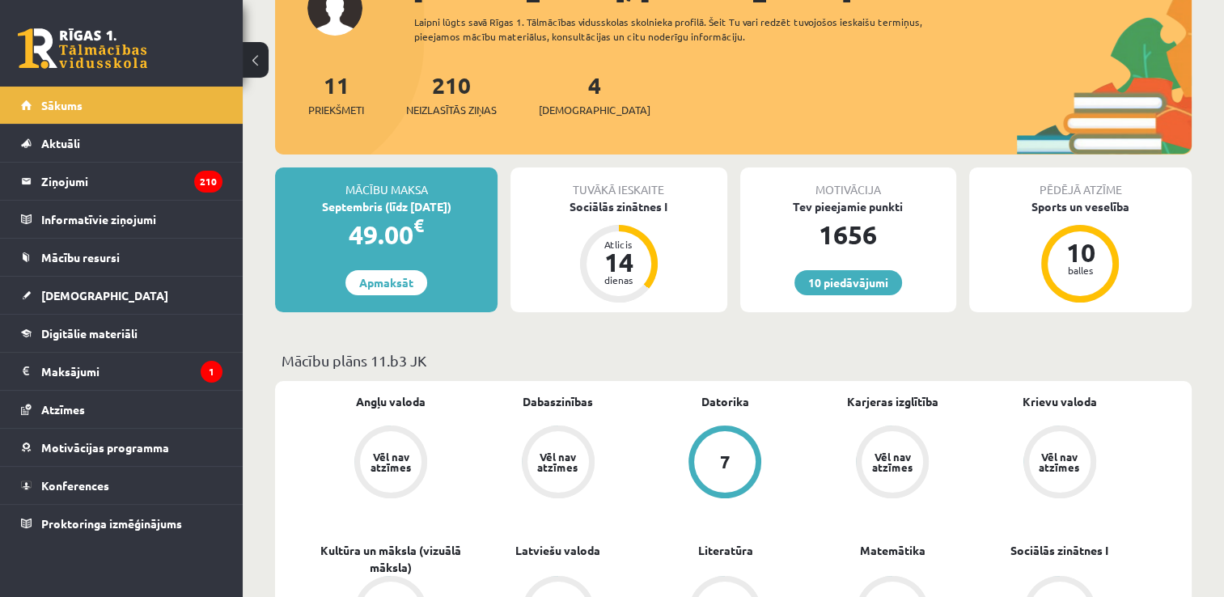
scroll to position [134, 0]
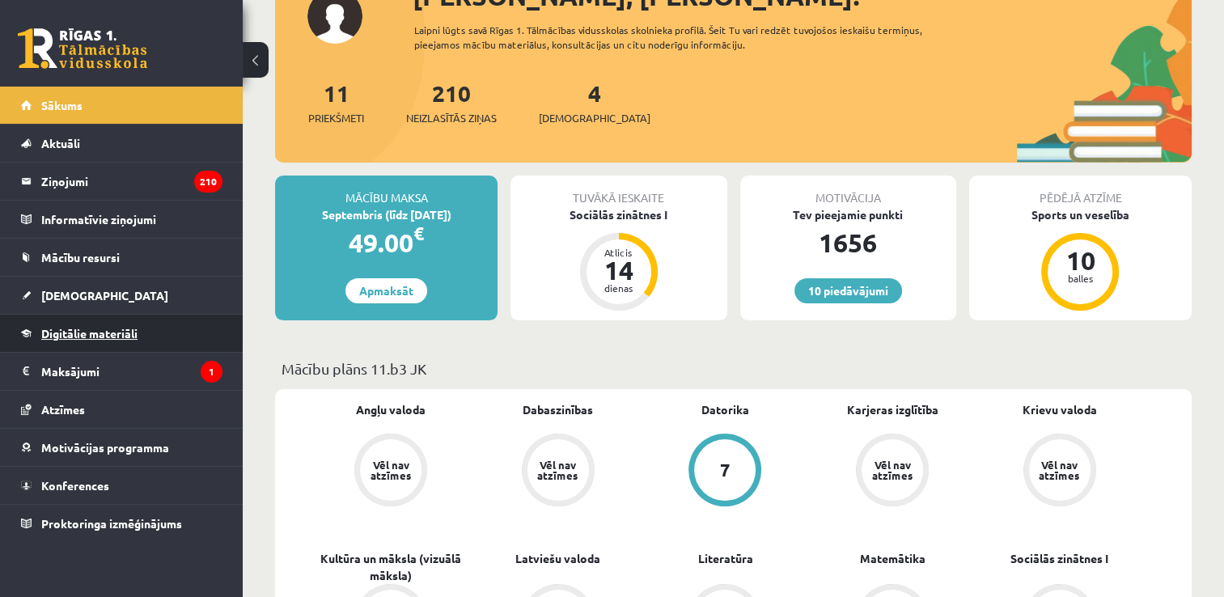
click at [104, 328] on span "Digitālie materiāli" at bounding box center [89, 333] width 96 height 15
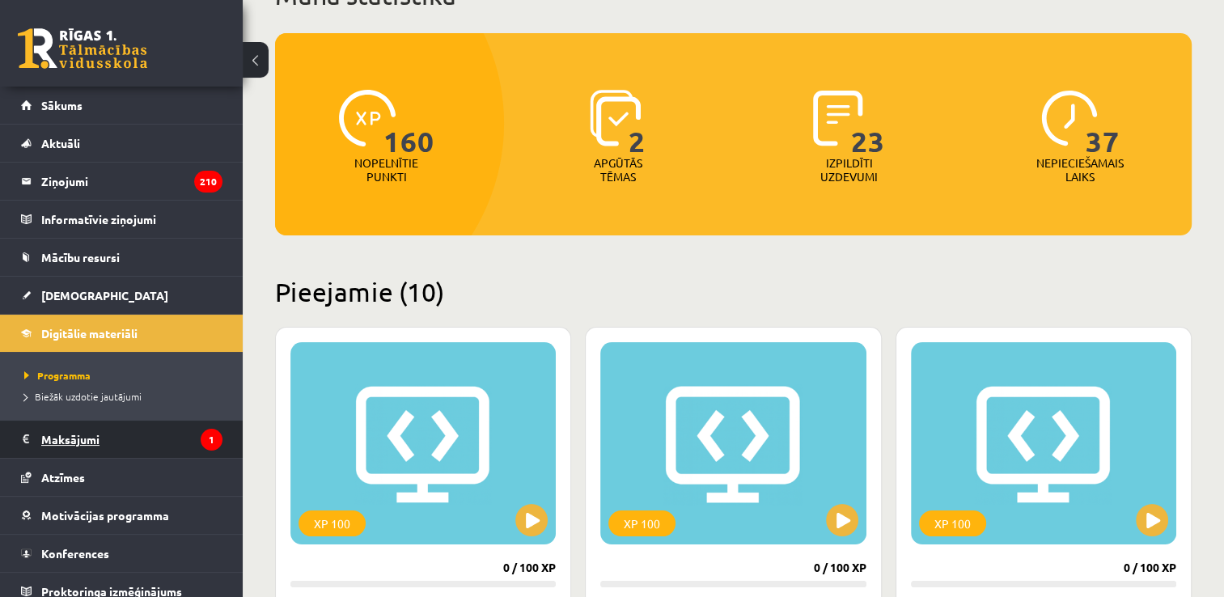
scroll to position [11, 0]
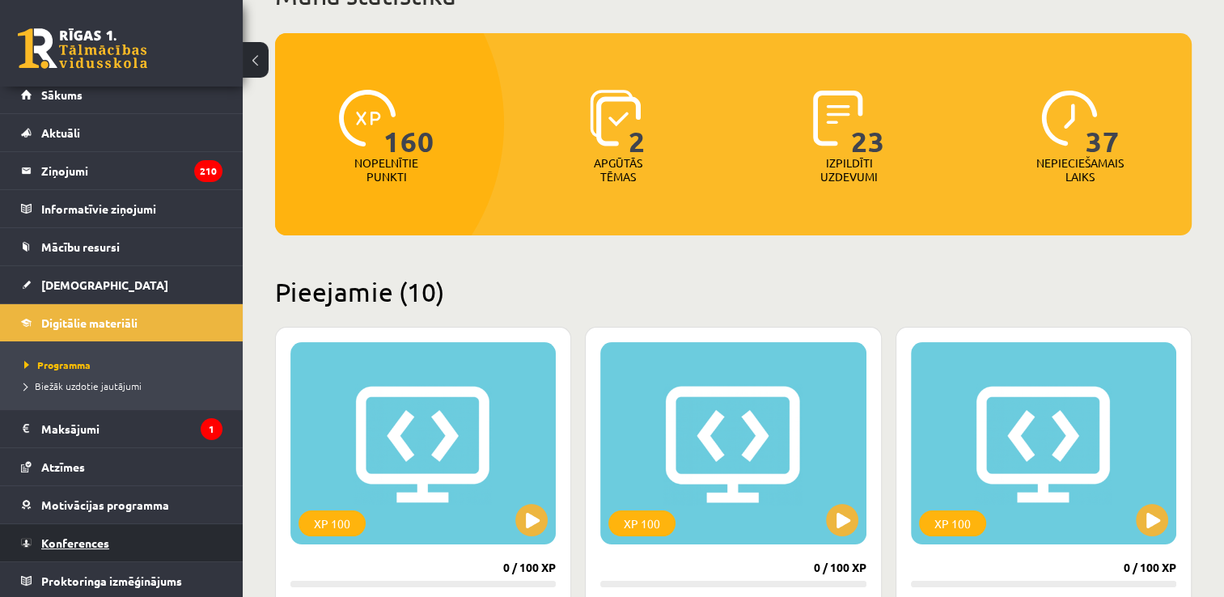
click at [97, 540] on span "Konferences" at bounding box center [75, 543] width 68 height 15
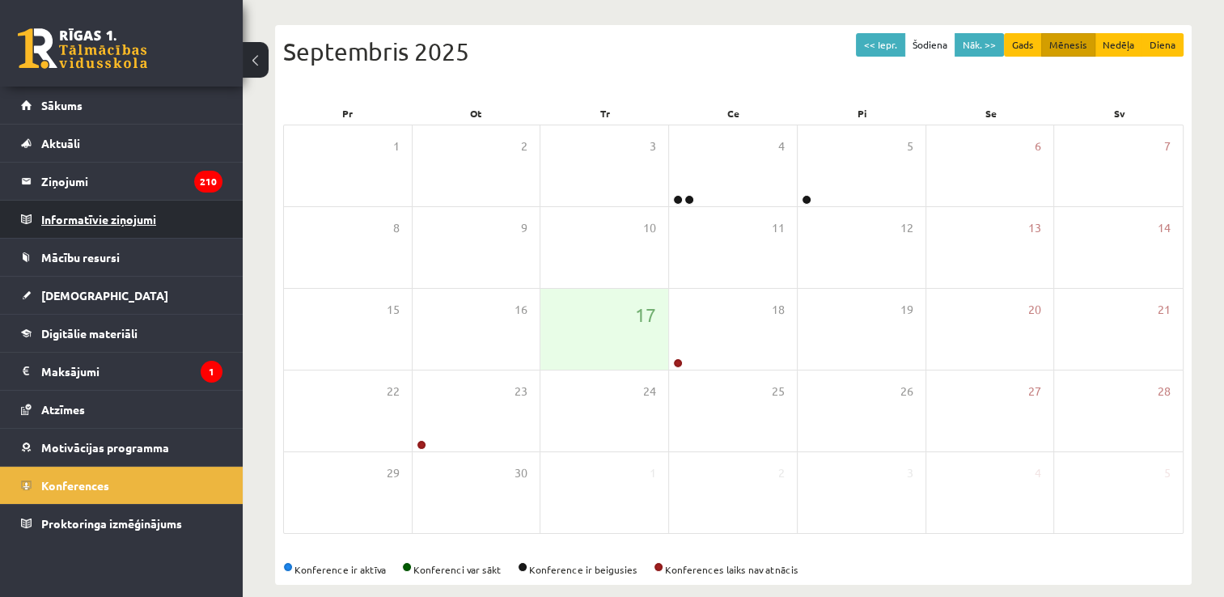
scroll to position [175, 0]
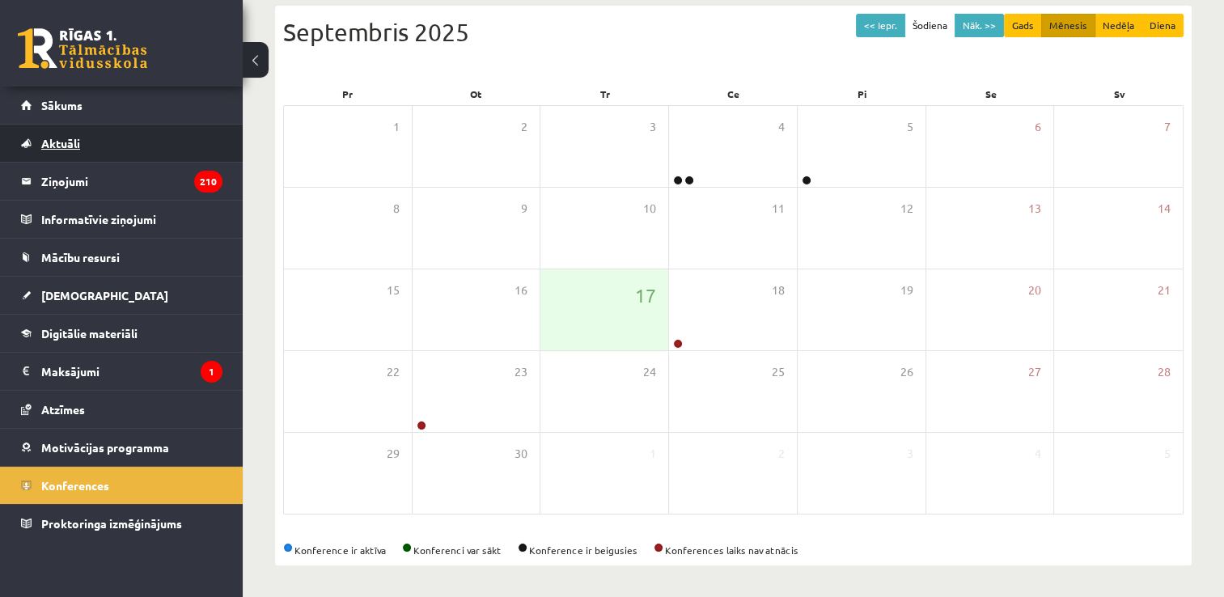
click at [121, 154] on link "Aktuāli" at bounding box center [121, 143] width 201 height 37
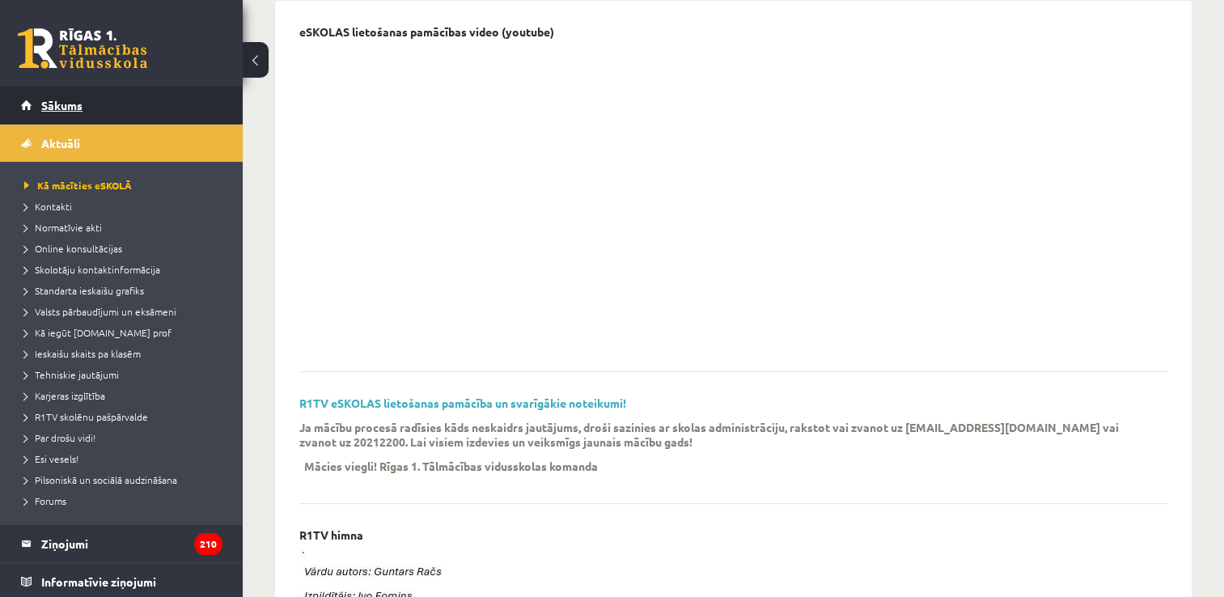
click at [110, 112] on link "Sākums" at bounding box center [121, 105] width 201 height 37
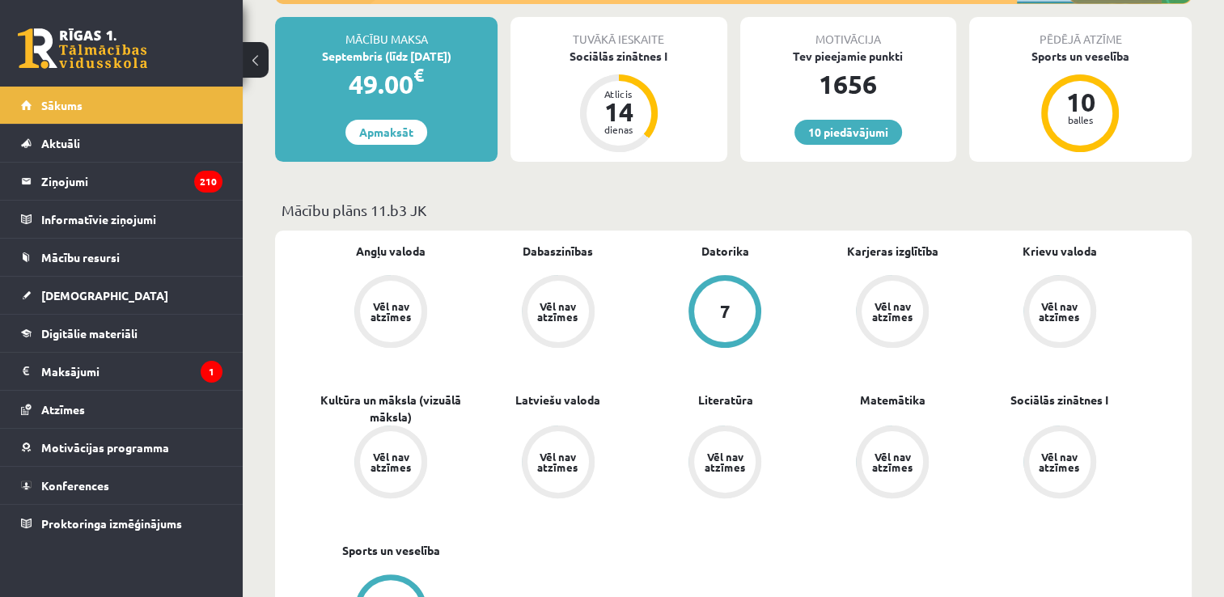
scroll to position [294, 0]
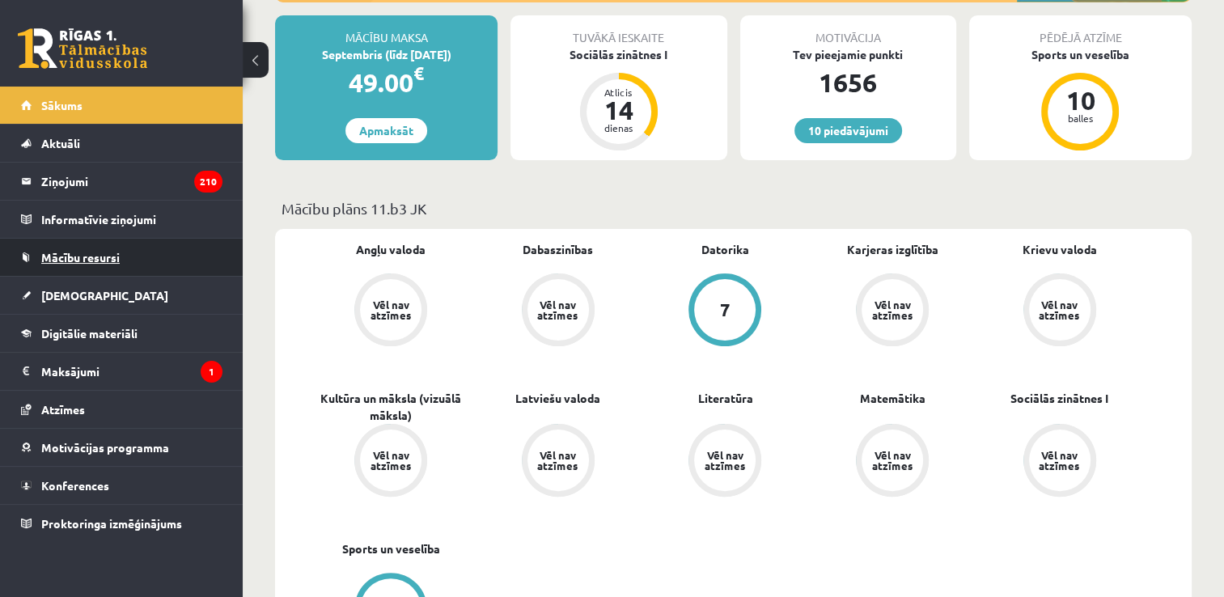
click at [146, 254] on link "Mācību resursi" at bounding box center [121, 257] width 201 height 37
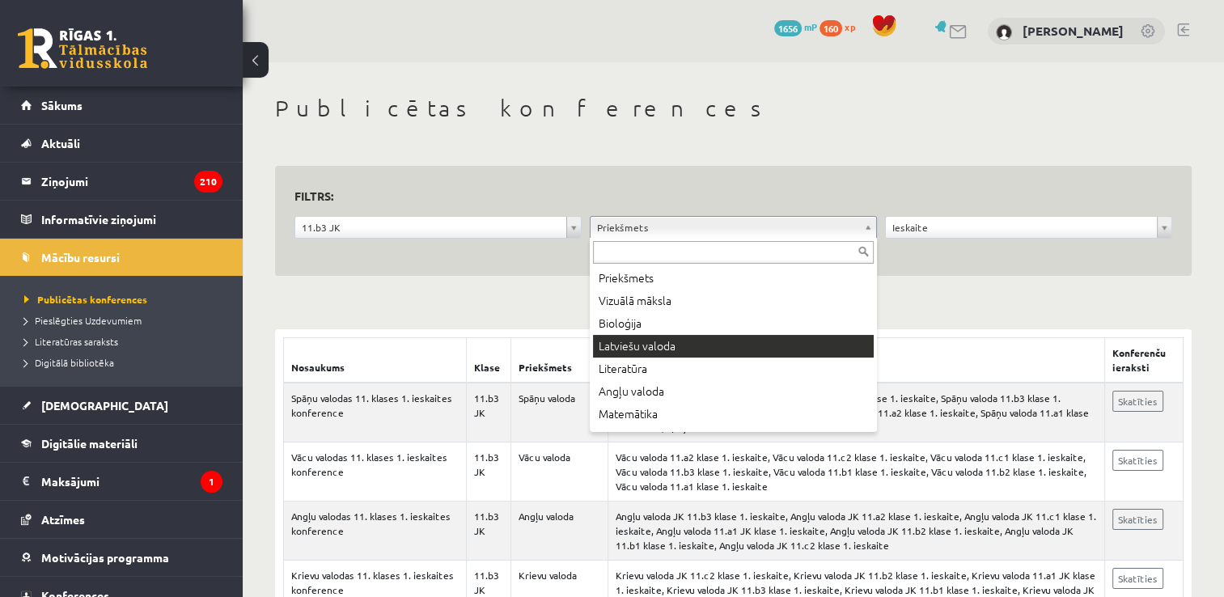
scroll to position [52, 0]
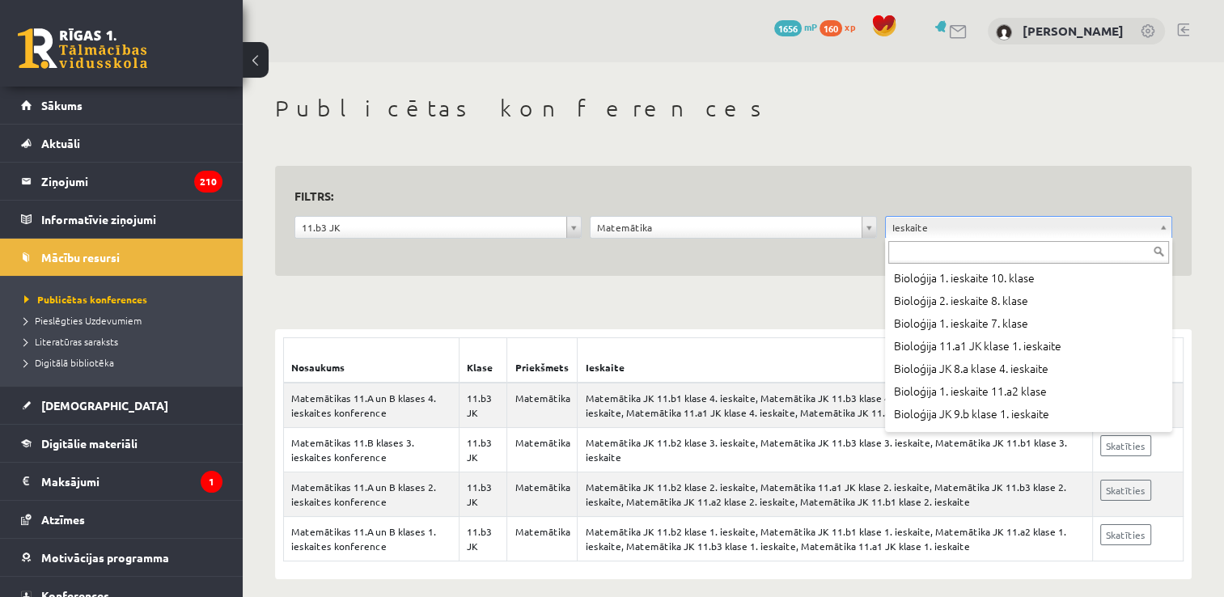
scroll to position [1191, 0]
